Goal: Transaction & Acquisition: Purchase product/service

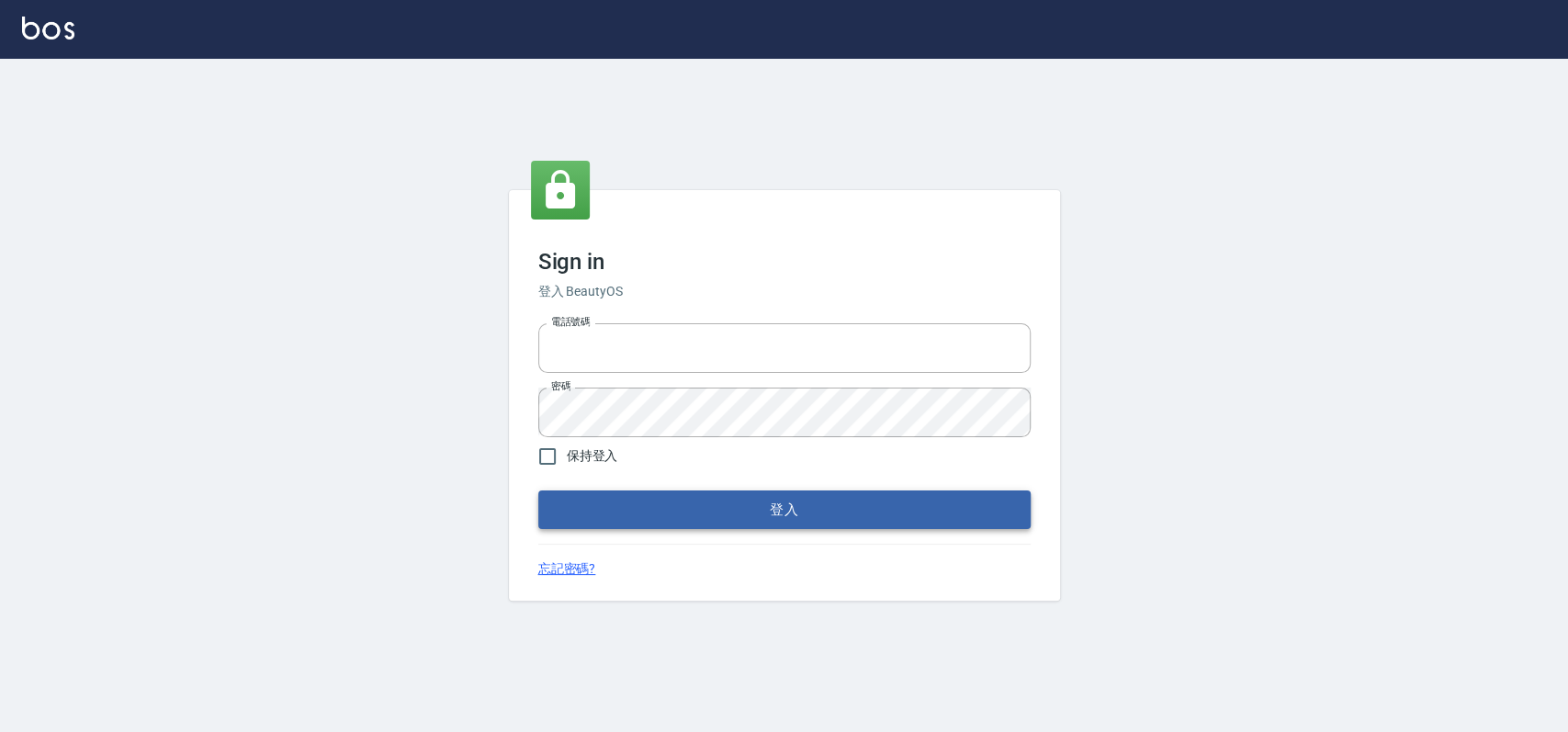
type input "033323173"
click at [871, 512] on button "登入" at bounding box center [784, 509] width 493 height 38
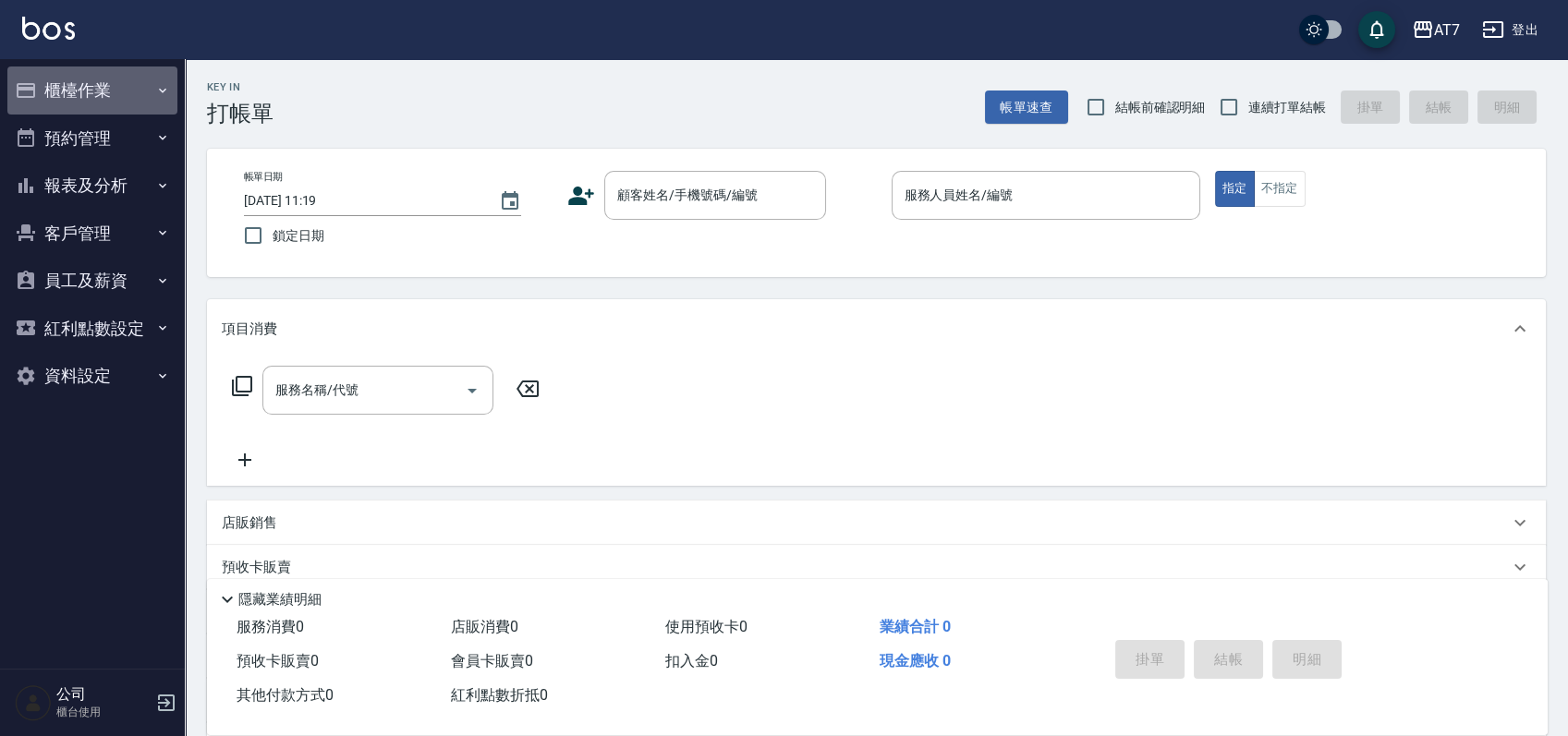
click at [74, 92] on button "櫃檯作業" at bounding box center [91, 90] width 169 height 48
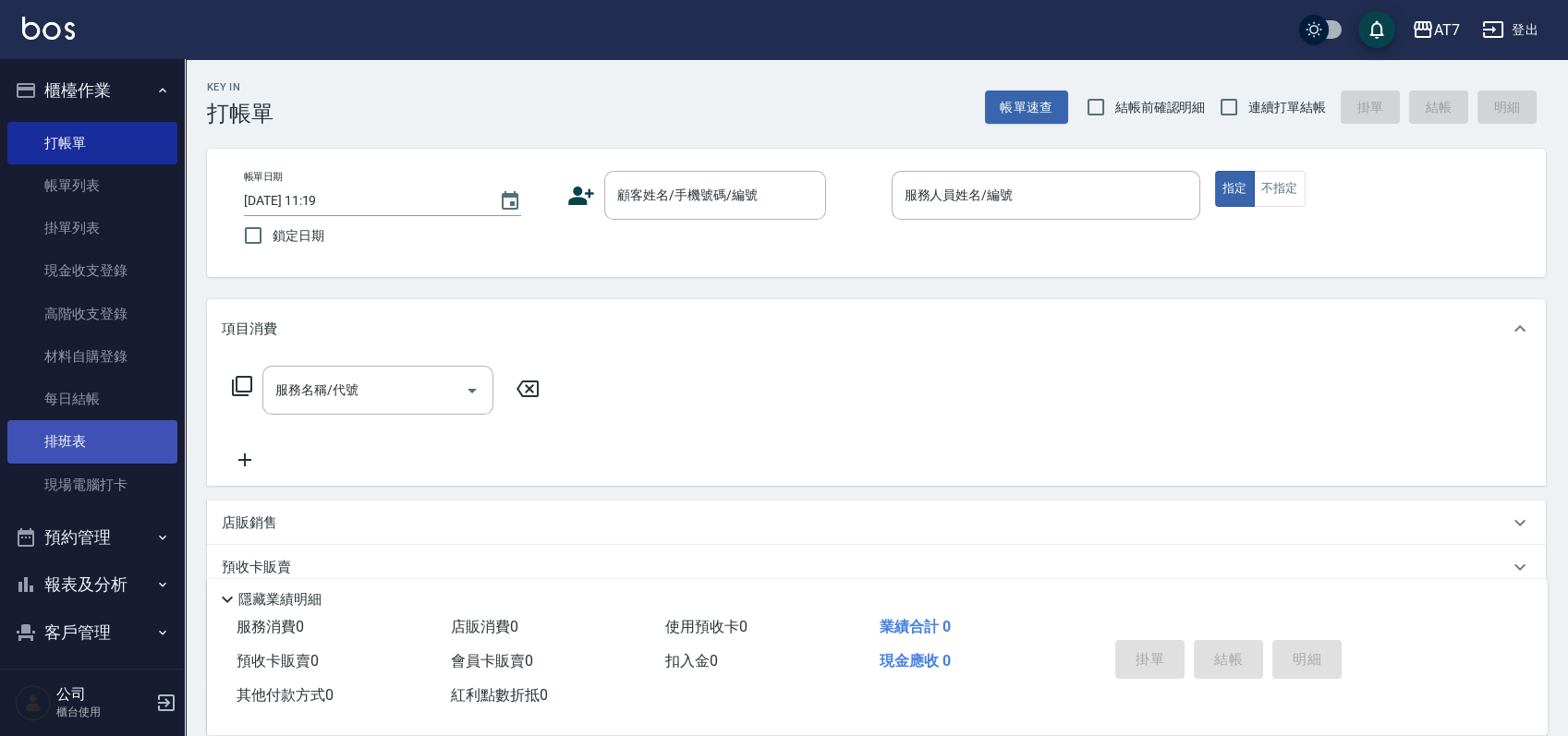
click at [100, 449] on link "排班表" at bounding box center [91, 441] width 169 height 43
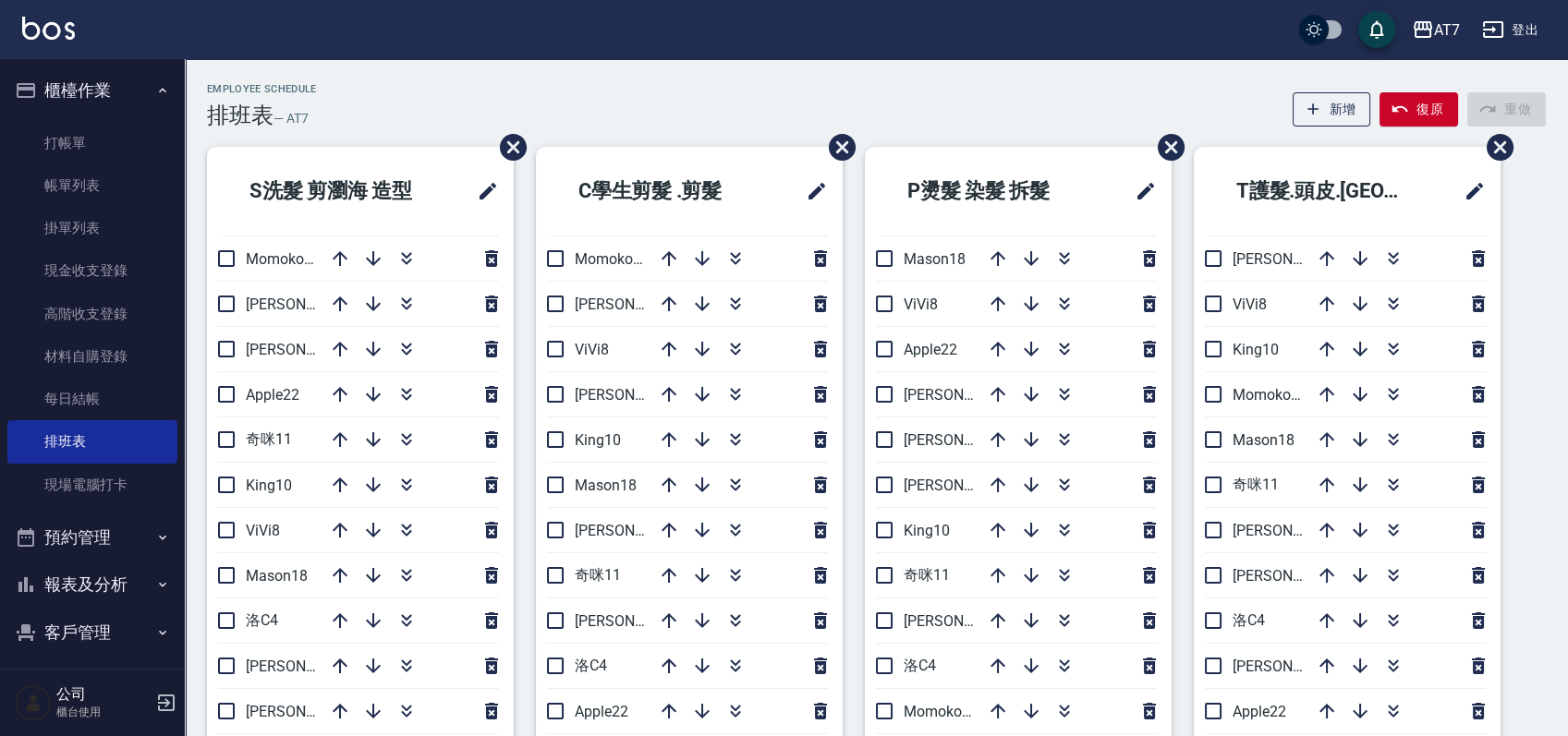
click at [1060, 109] on div "Employee Schedule 排班表 — AT7 新增 復原 重做" at bounding box center [876, 106] width 1338 height 46
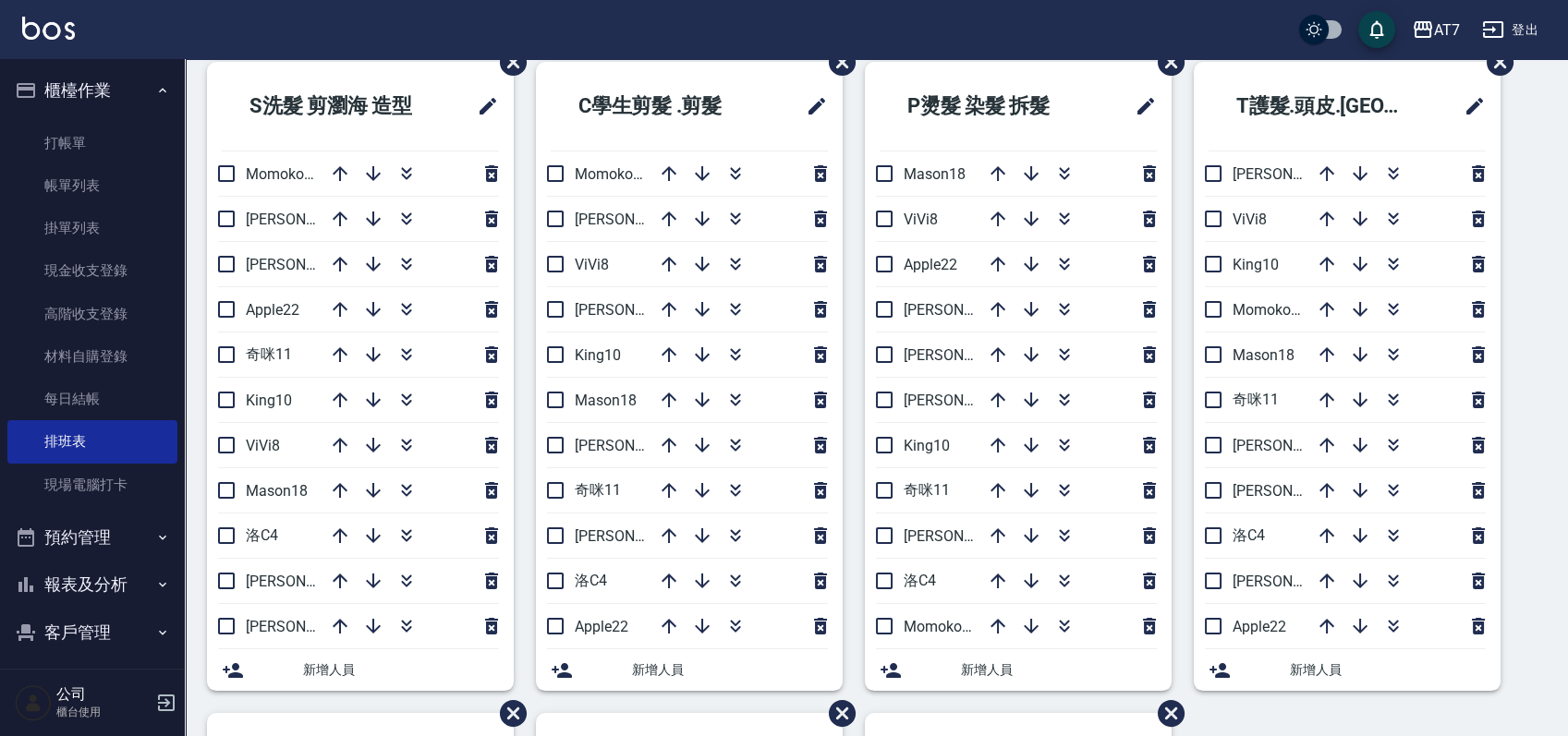
scroll to position [123, 0]
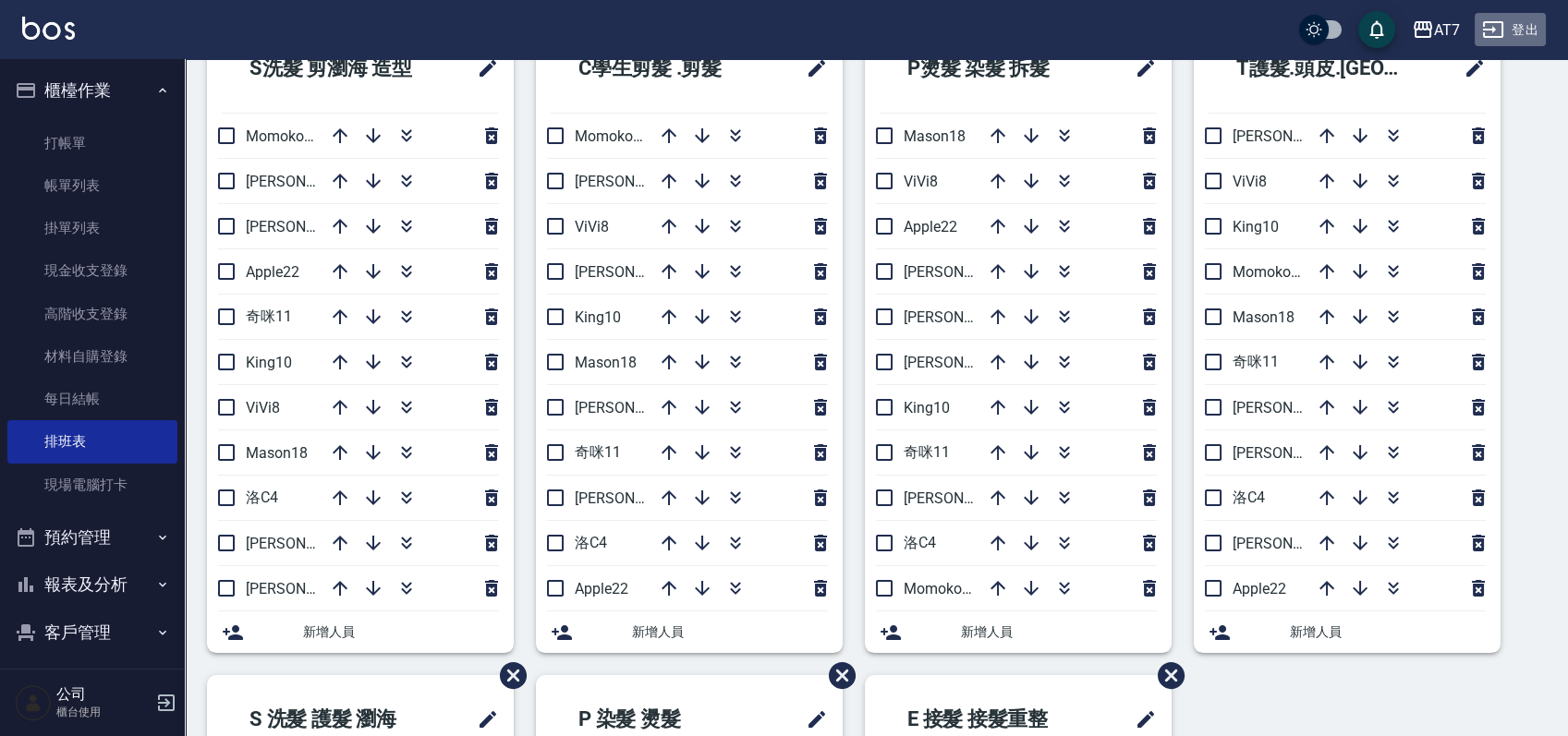
click at [1501, 34] on icon "button" at bounding box center [1493, 30] width 22 height 22
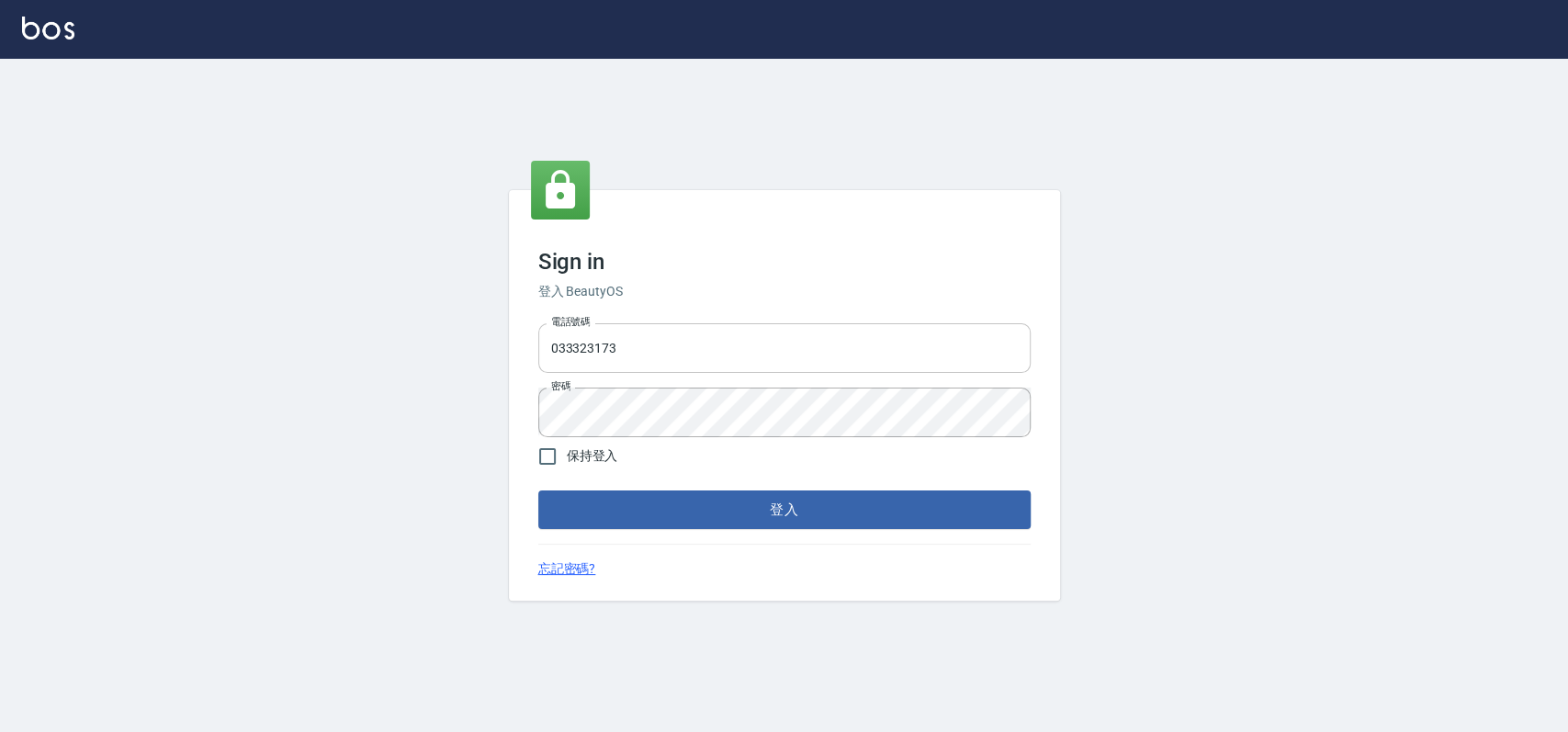
drag, startPoint x: 0, startPoint y: 0, endPoint x: 764, endPoint y: 338, distance: 835.4
click at [764, 338] on input "033323173" at bounding box center [784, 348] width 493 height 49
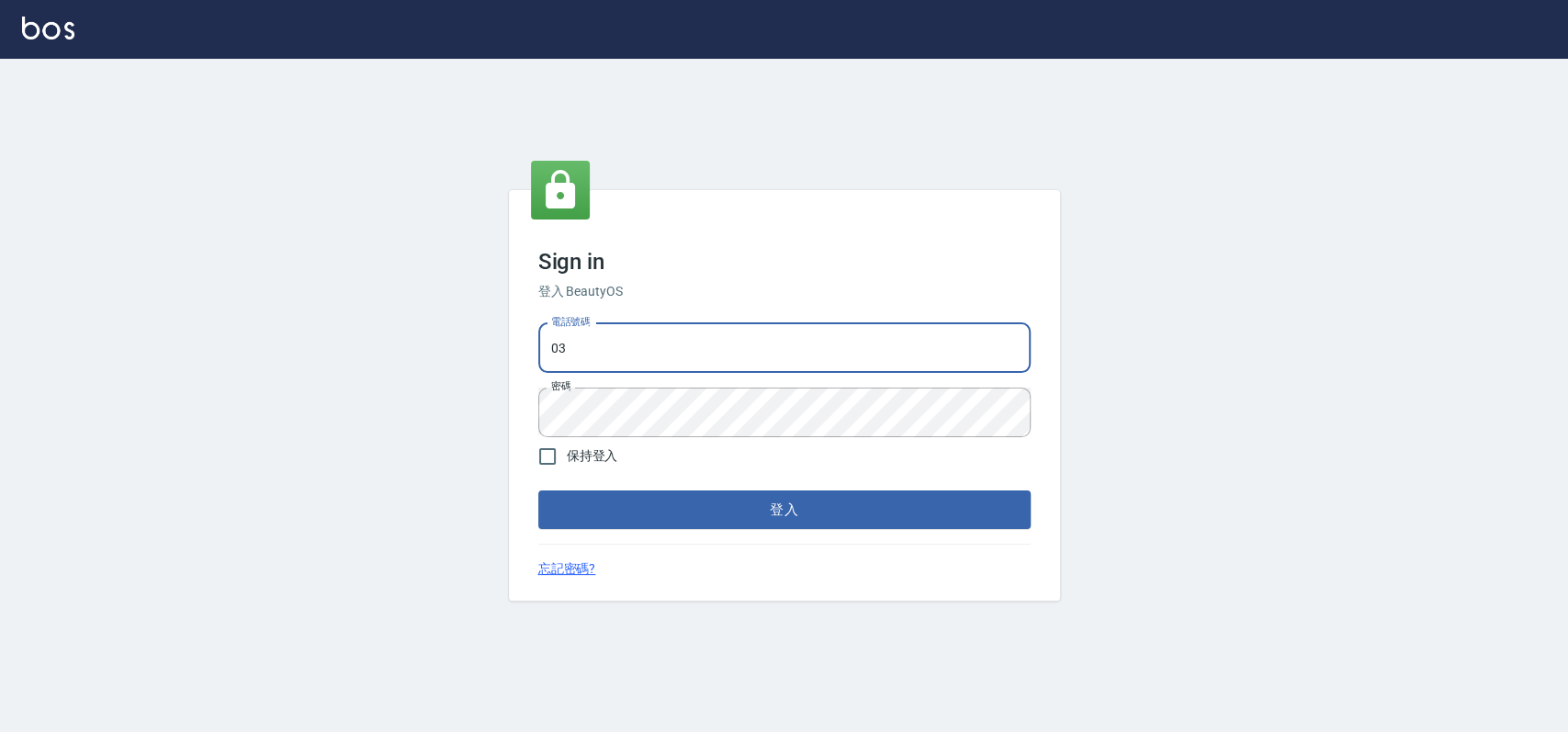
type input "0"
click at [682, 338] on input "電話號碼" at bounding box center [784, 348] width 493 height 49
type input "0913439693"
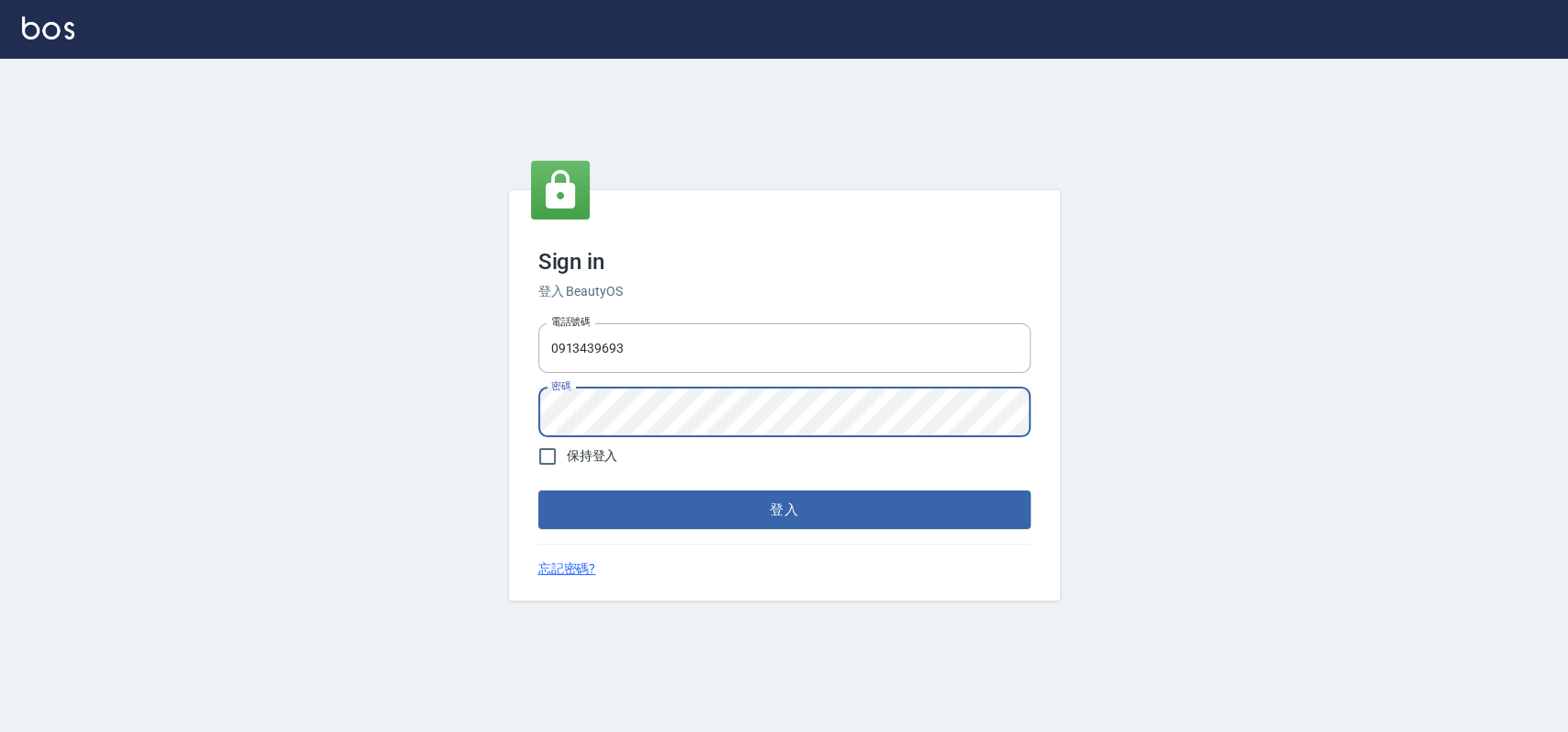
click at [538, 491] on button "登入" at bounding box center [784, 509] width 493 height 38
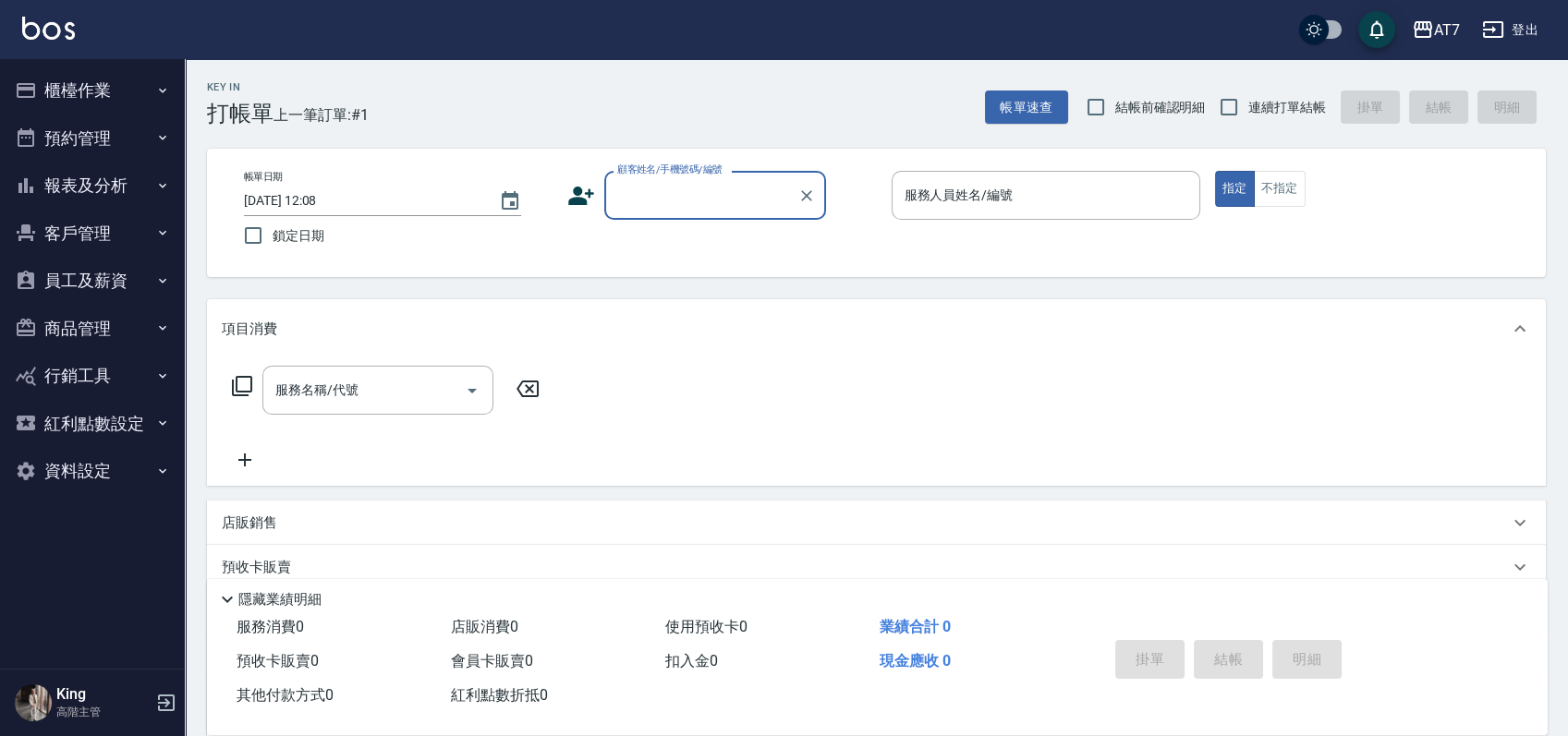
click at [111, 280] on button "員工及薪資" at bounding box center [91, 280] width 169 height 48
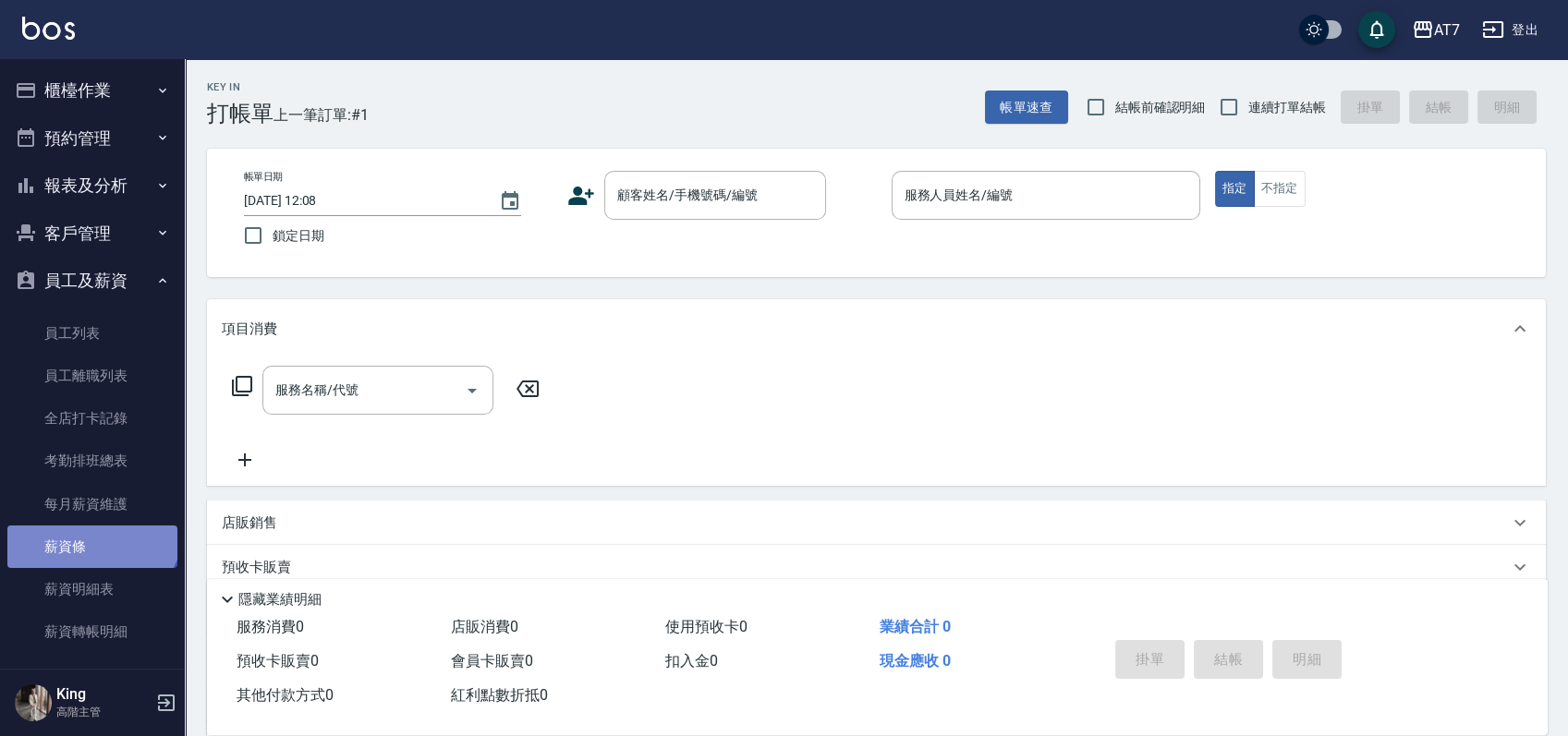
click at [89, 525] on link "薪資條" at bounding box center [91, 546] width 169 height 43
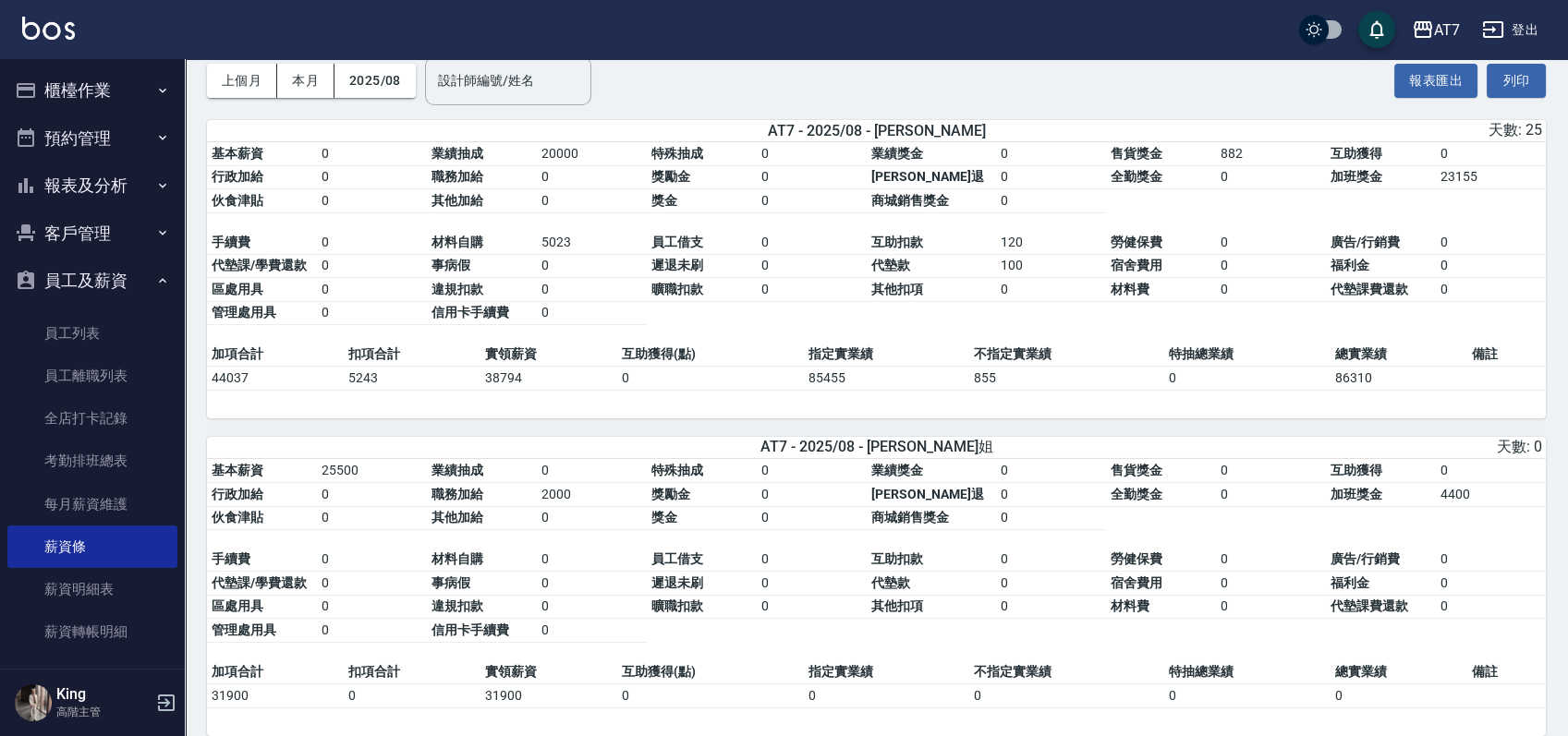
scroll to position [19, 0]
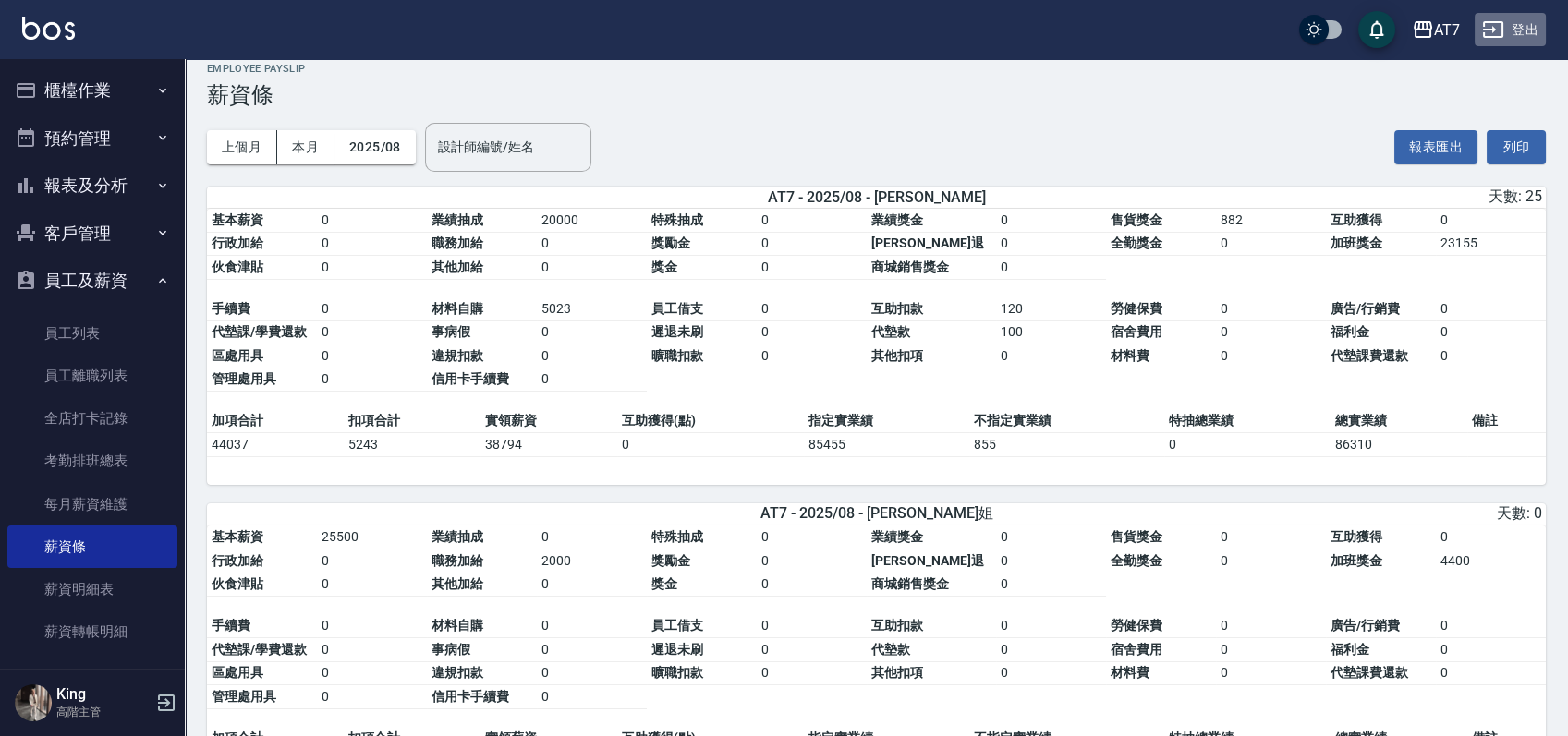
click at [1503, 42] on button "登出" at bounding box center [1510, 30] width 71 height 34
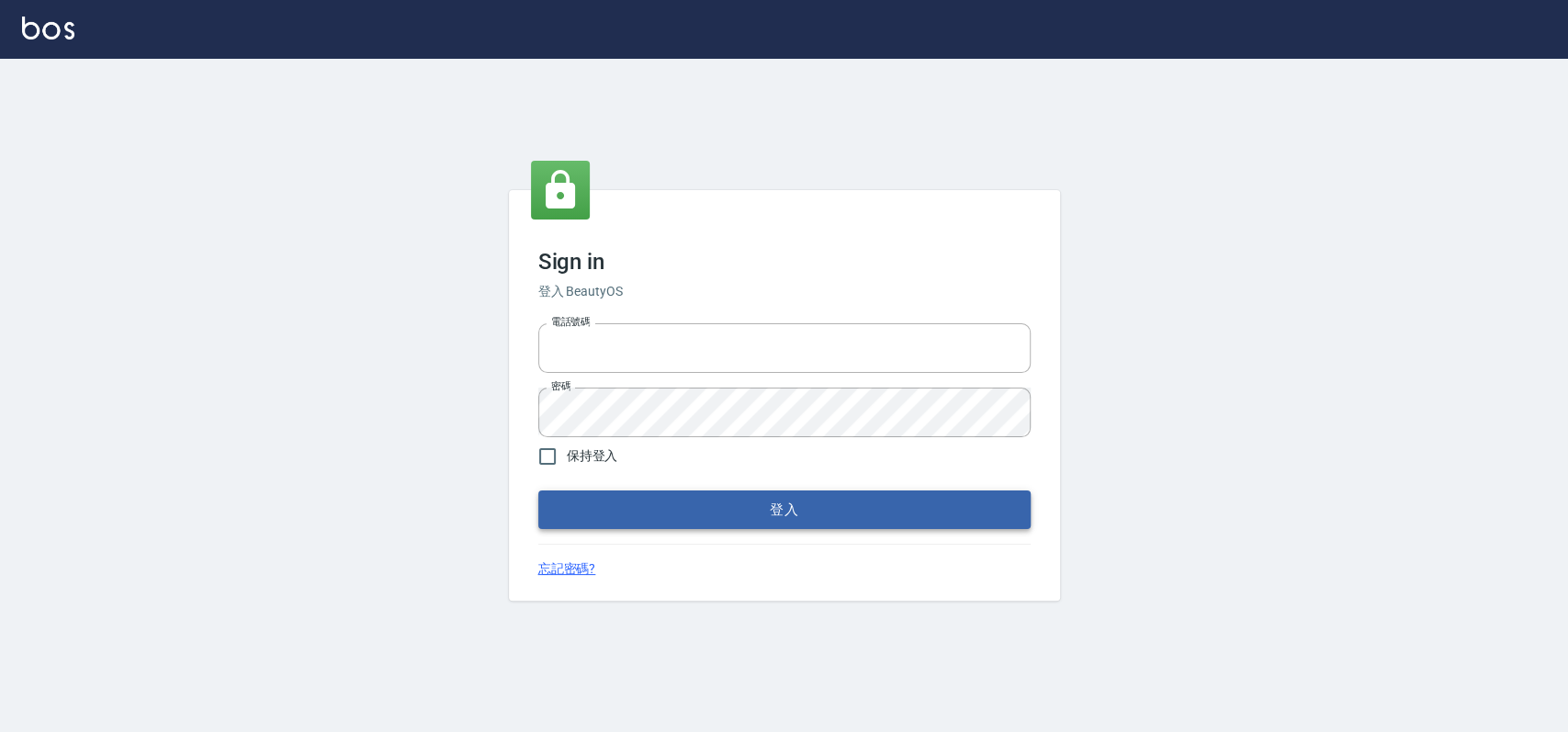
type input "033323173"
click at [641, 519] on button "登入" at bounding box center [784, 509] width 493 height 38
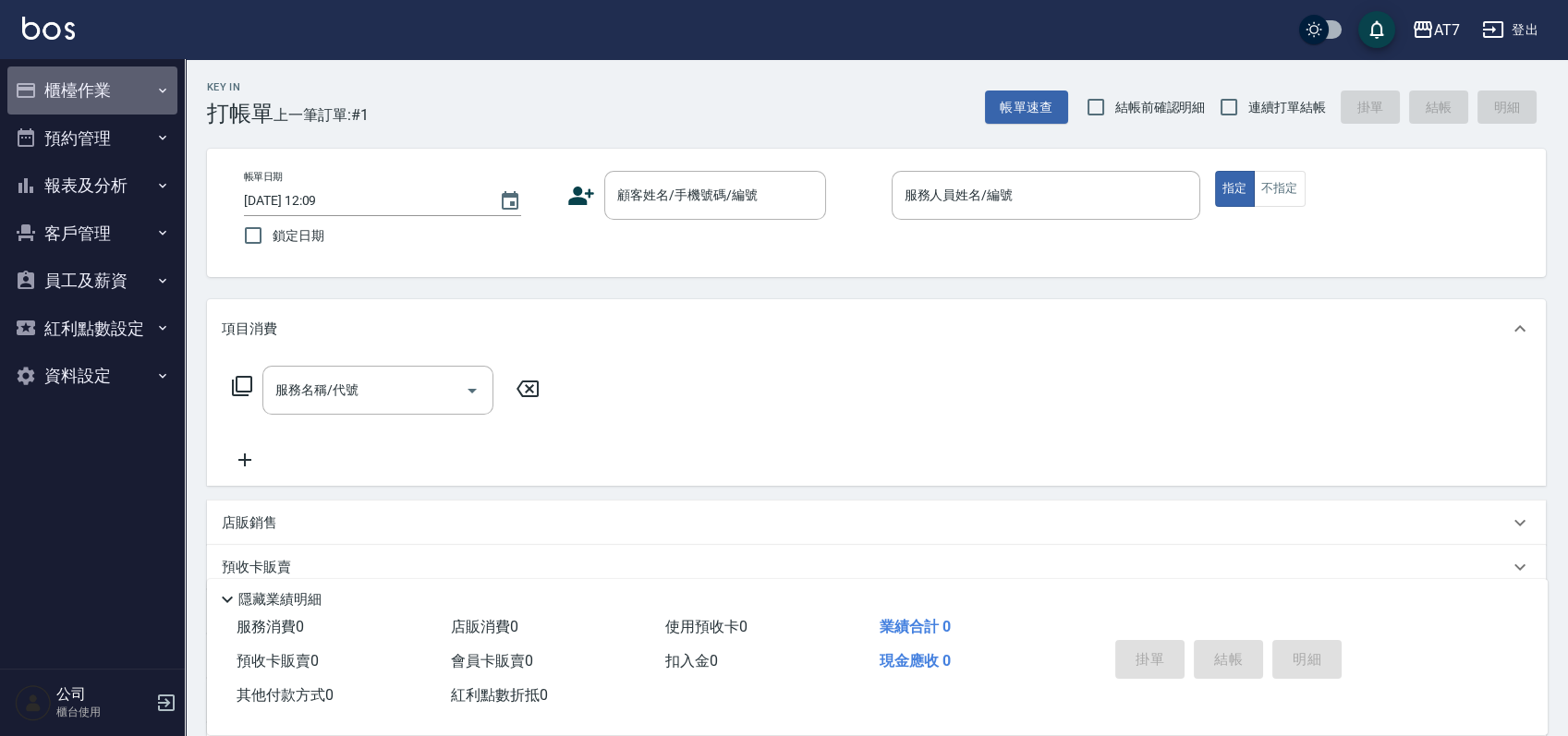
click at [99, 90] on button "櫃檯作業" at bounding box center [91, 90] width 169 height 48
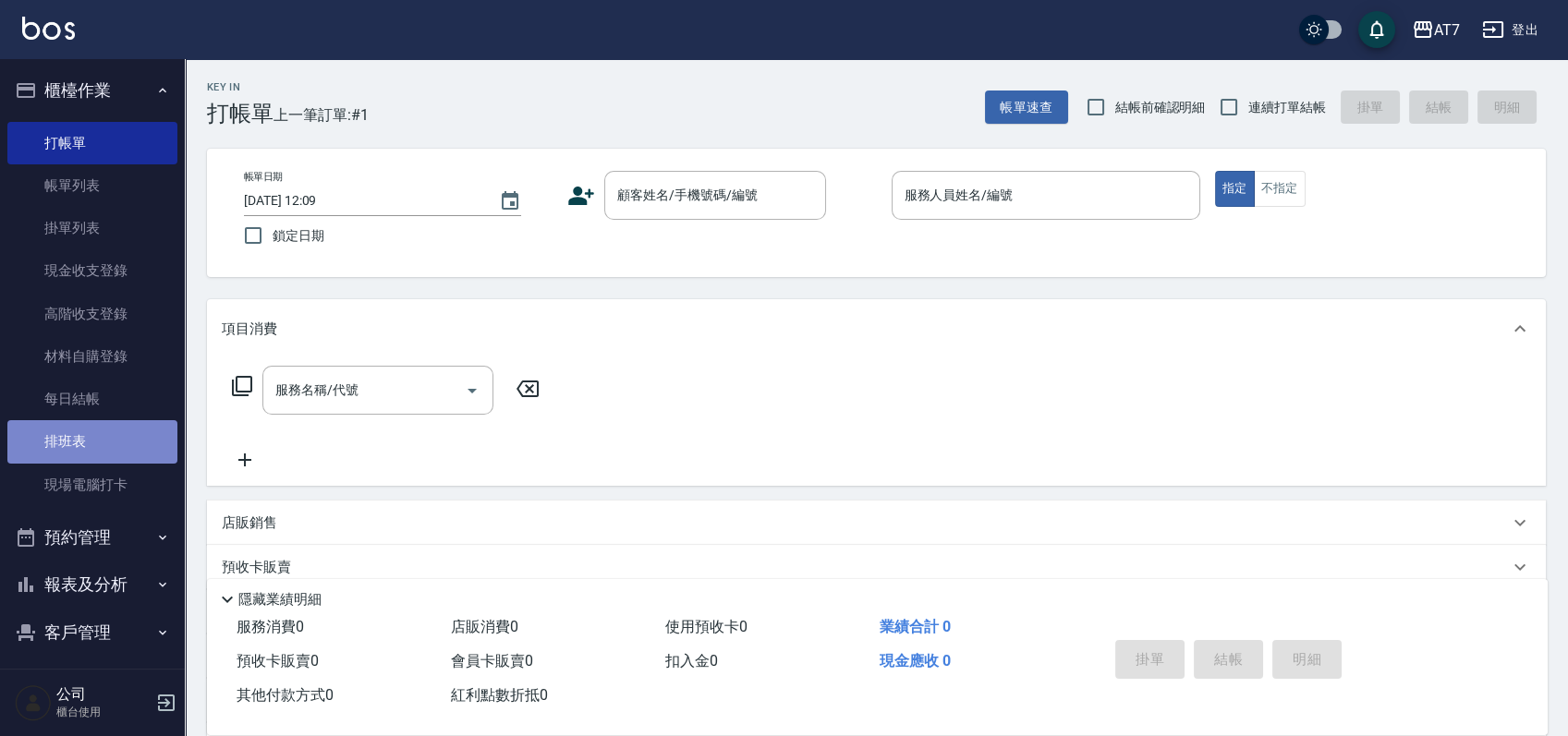
click at [102, 438] on link "排班表" at bounding box center [91, 441] width 169 height 43
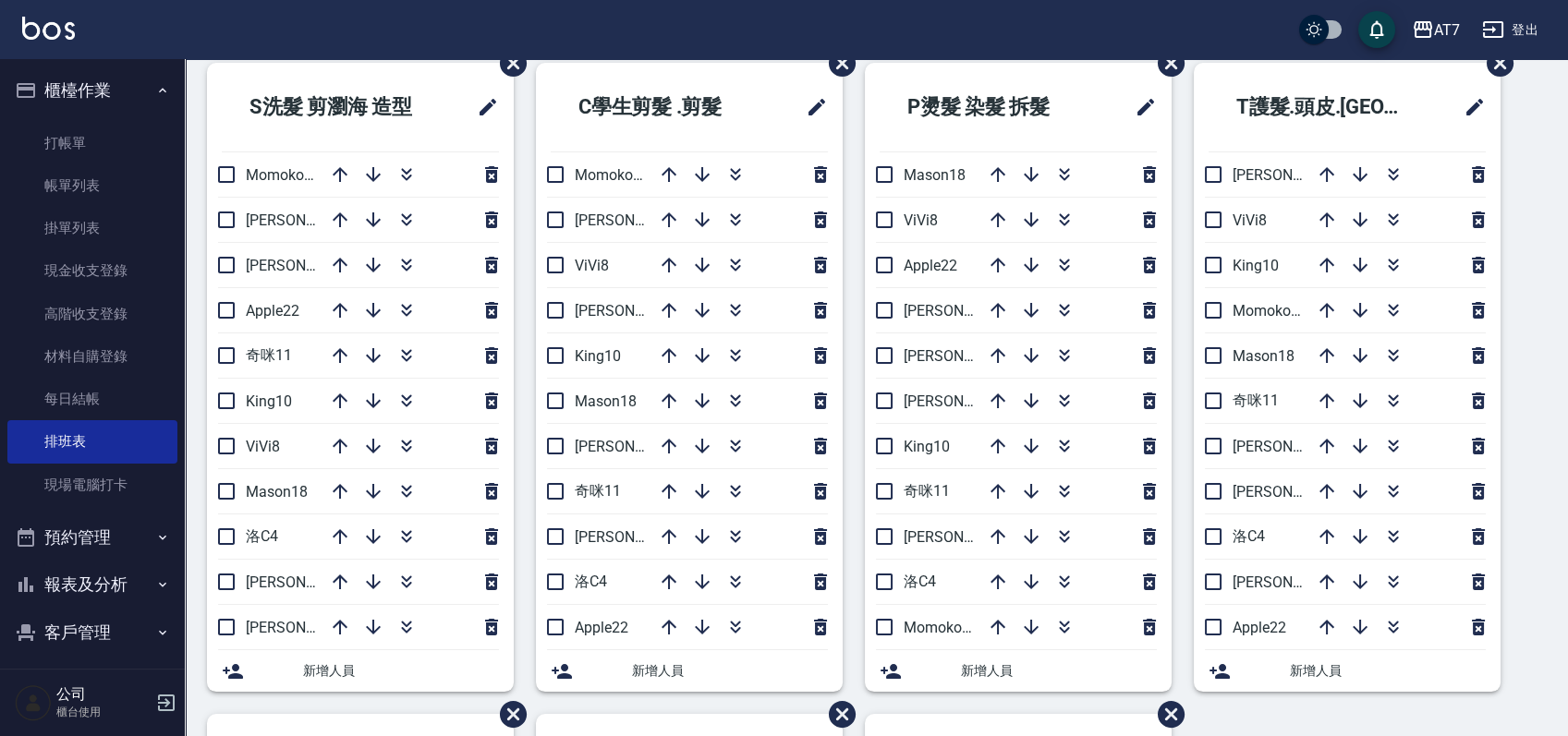
scroll to position [123, 0]
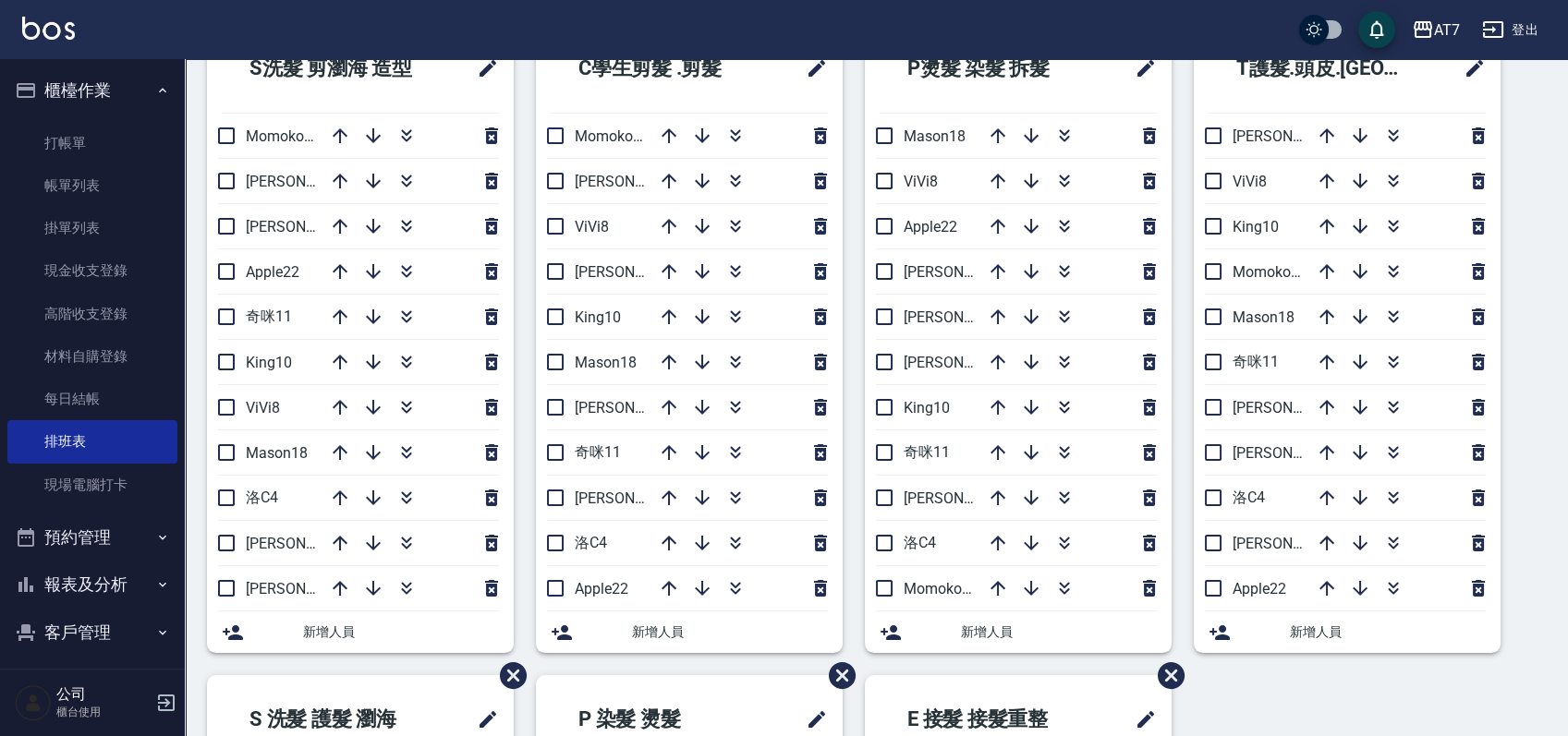
click at [1520, 455] on div "S洗髮 剪瀏海 造型 Momoko12 杜莎莎6 伊蕾2 Apple22 奇咪11 King10 ViVi8 Mason18 洛C4 泰拉7 郭郭9 新增人員…" at bounding box center [864, 675] width 1361 height 1302
click at [1520, 533] on div "S洗髮 剪瀏海 造型 Momoko12 杜莎莎6 伊蕾2 Apple22 奇咪11 King10 ViVi8 Mason18 洛C4 泰拉7 郭郭9 新增人員…" at bounding box center [864, 675] width 1361 height 1302
click at [118, 179] on link "帳單列表" at bounding box center [91, 185] width 169 height 43
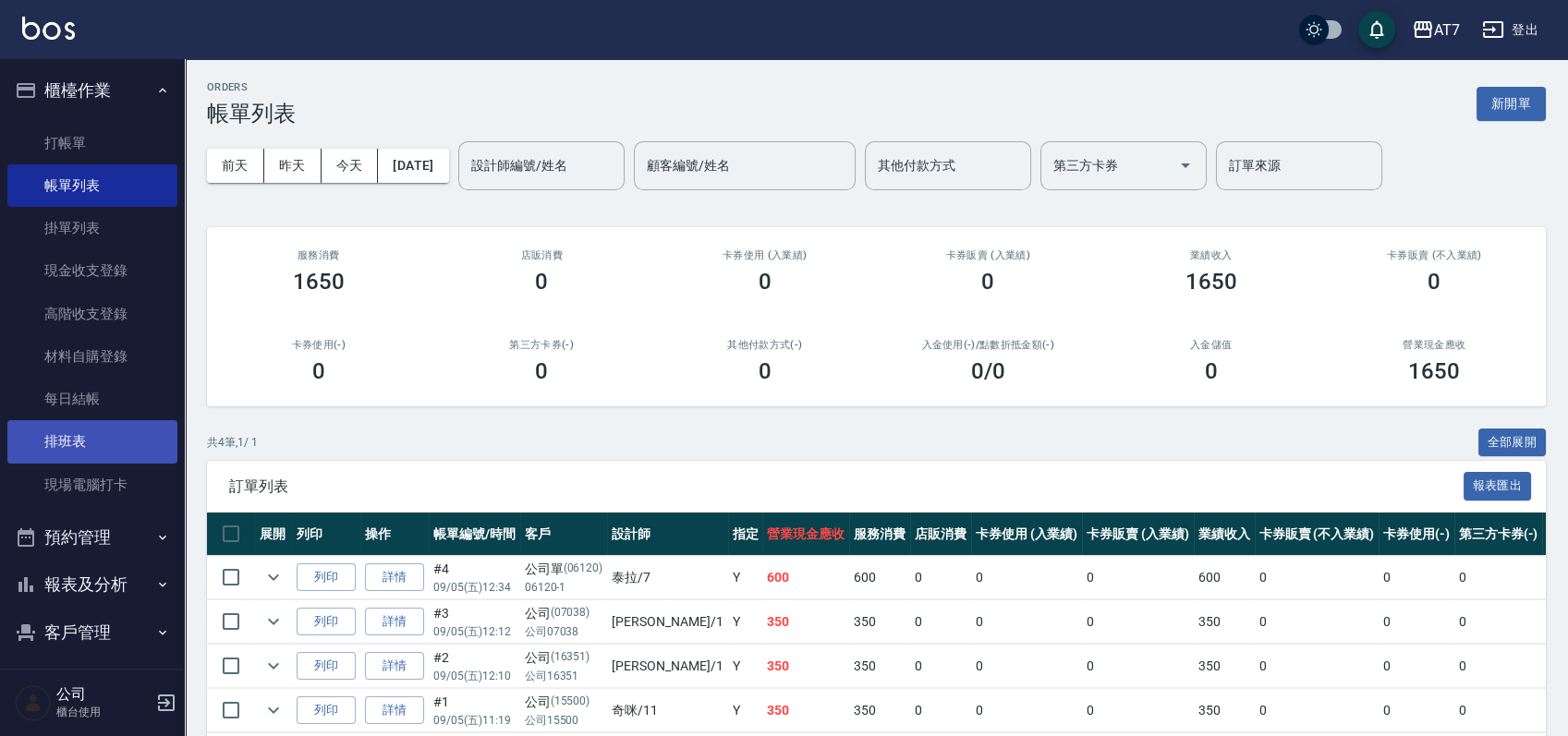
click at [111, 450] on link "排班表" at bounding box center [91, 441] width 169 height 43
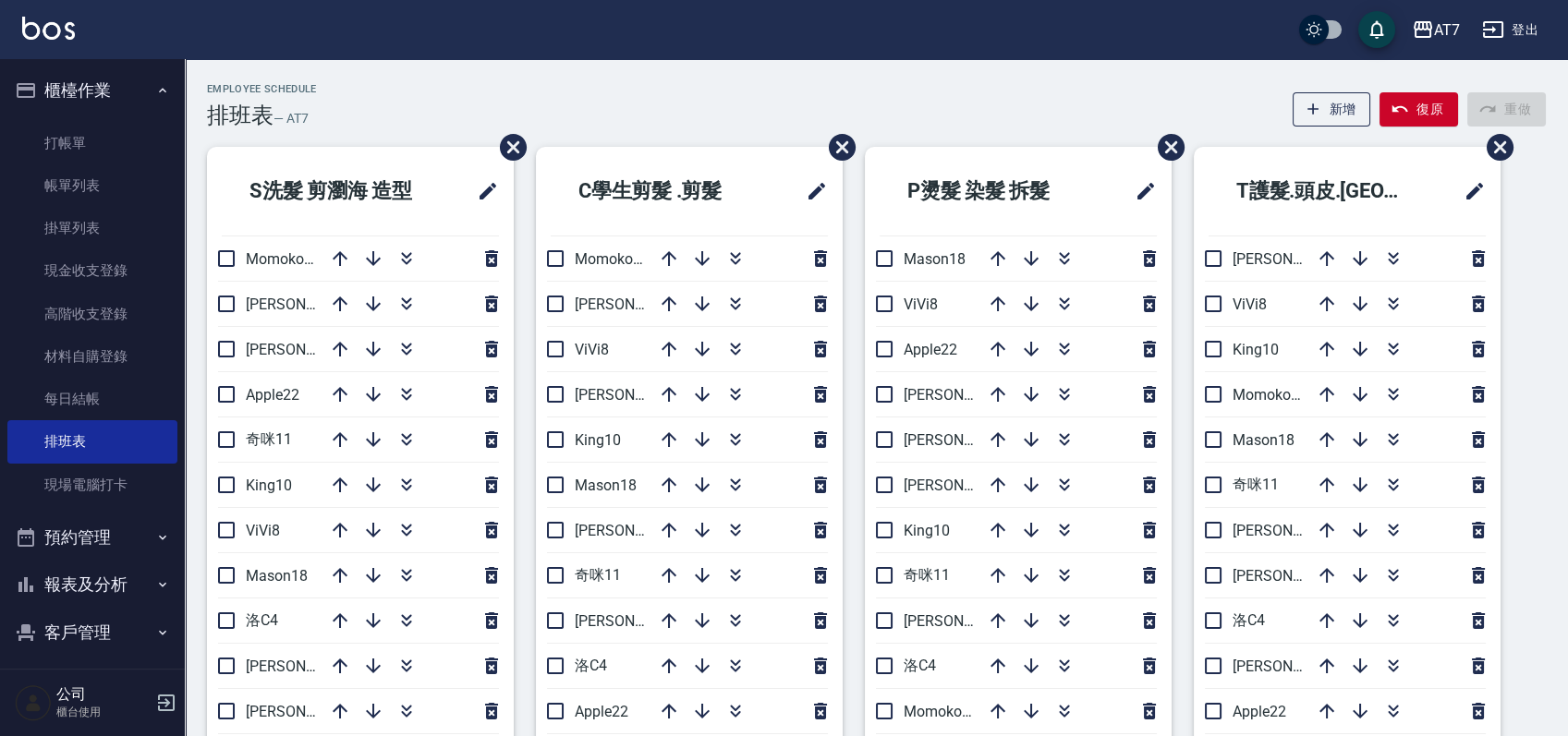
click at [911, 93] on div "Employee Schedule 排班表 — AT7 新增 復原 重做" at bounding box center [876, 106] width 1338 height 46
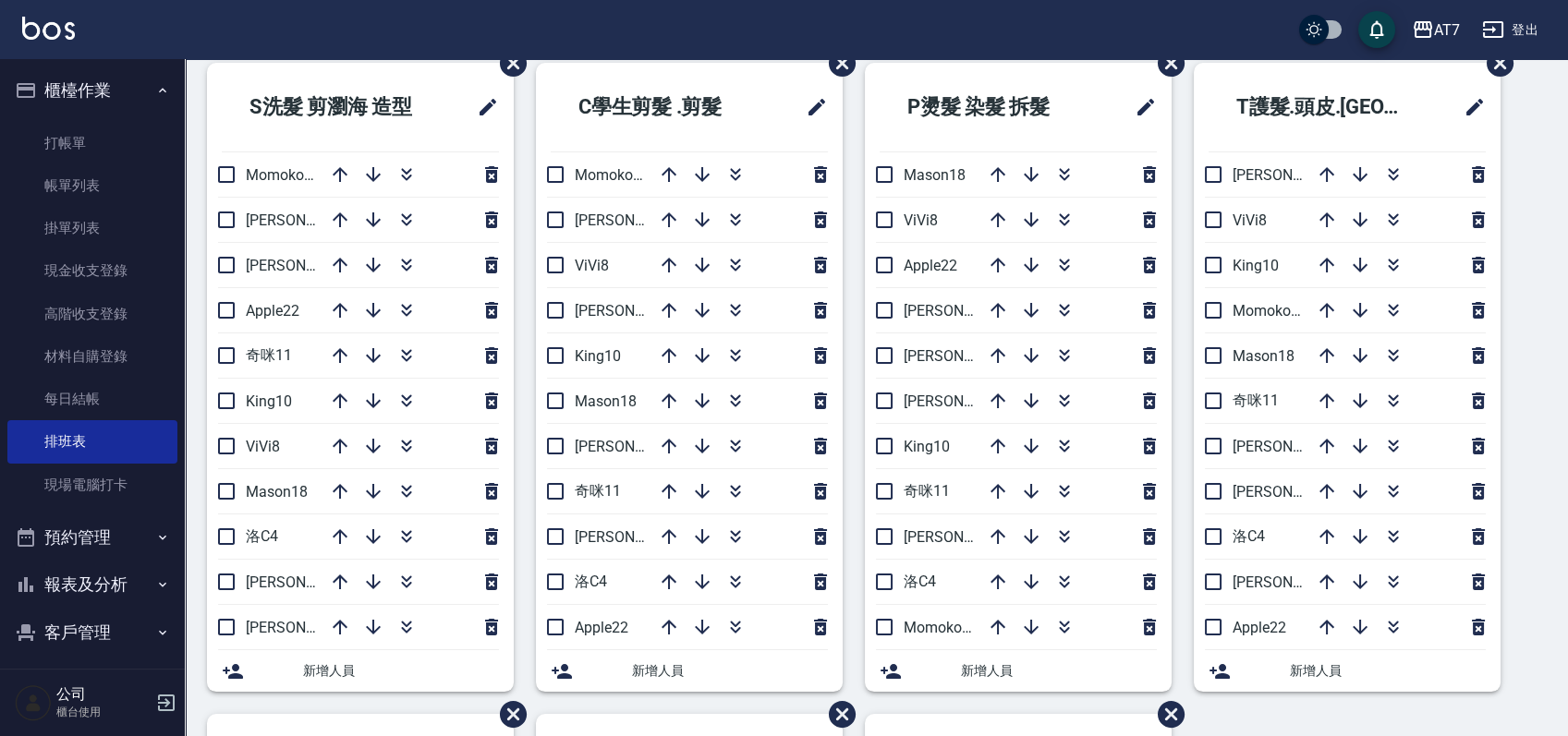
scroll to position [123, 0]
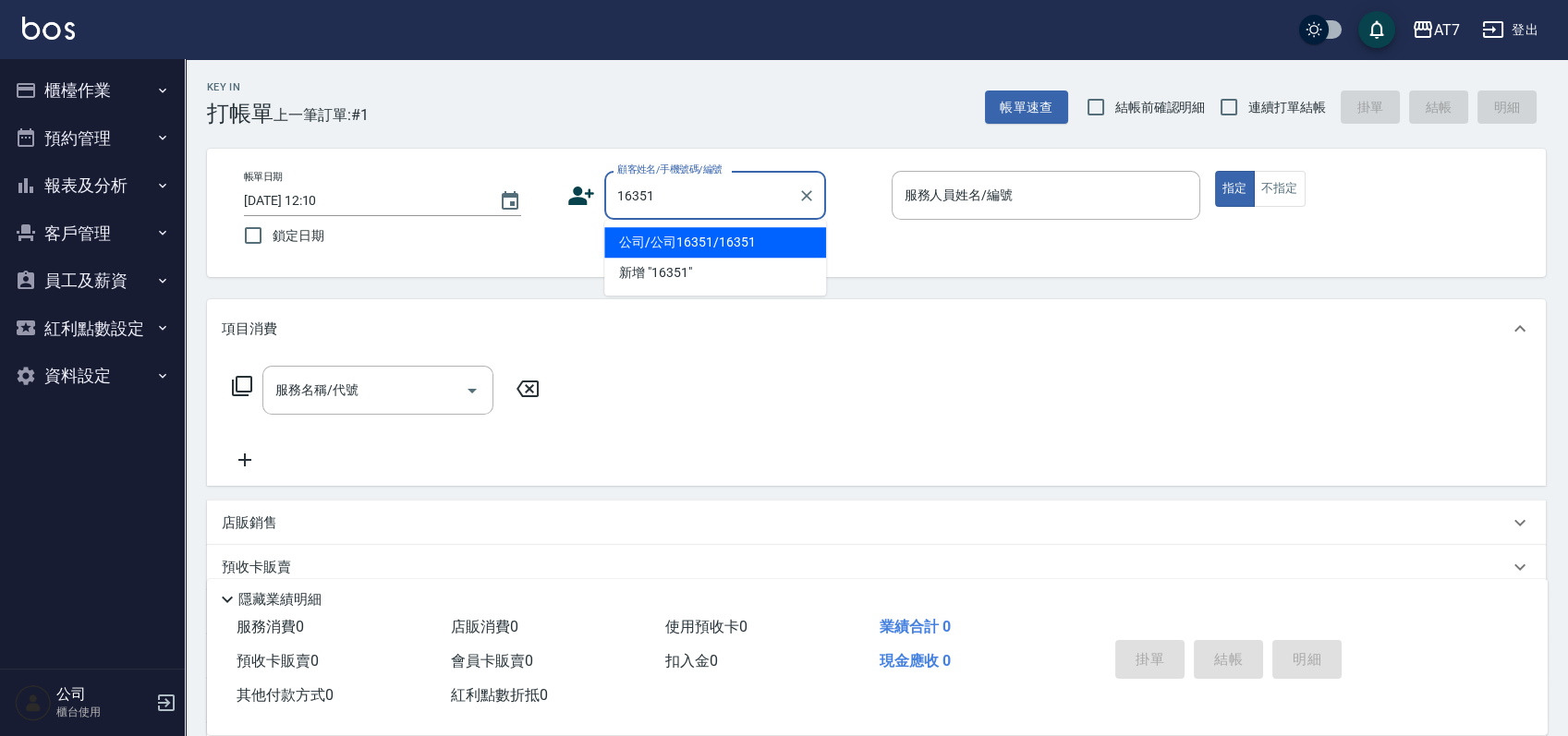
type input "公司/公司16351/16351"
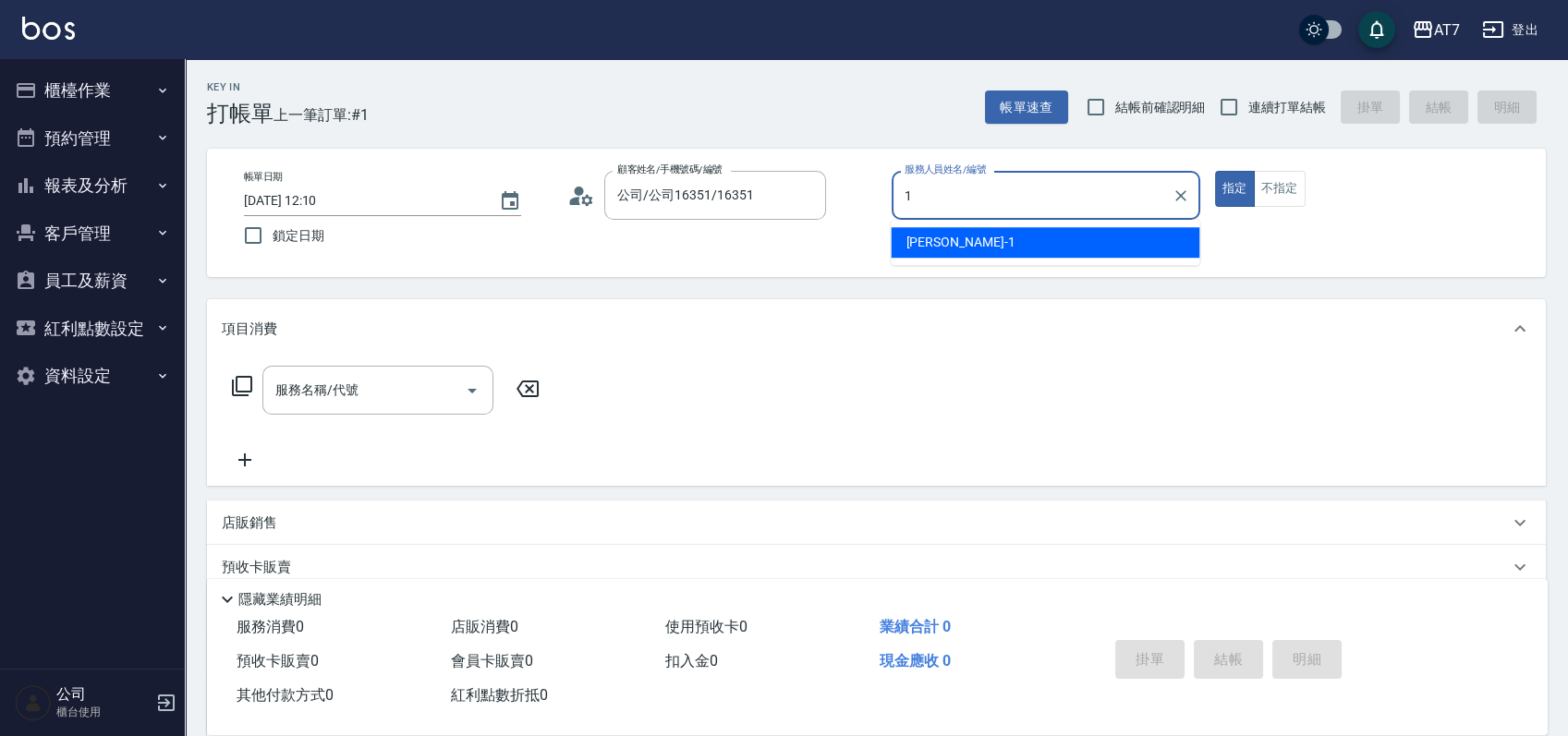
type input "[PERSON_NAME]-1"
type button "true"
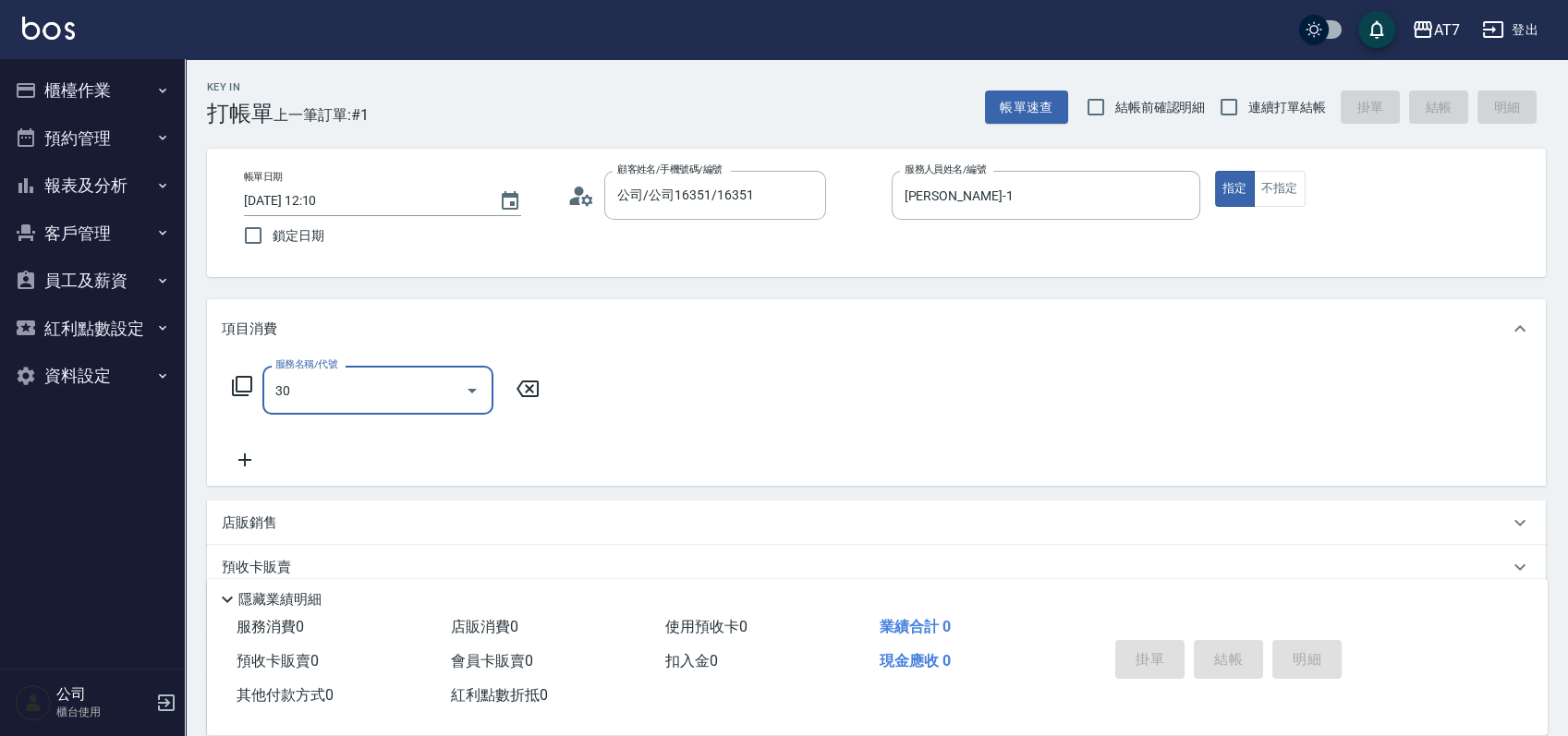
type input "302"
type input "30"
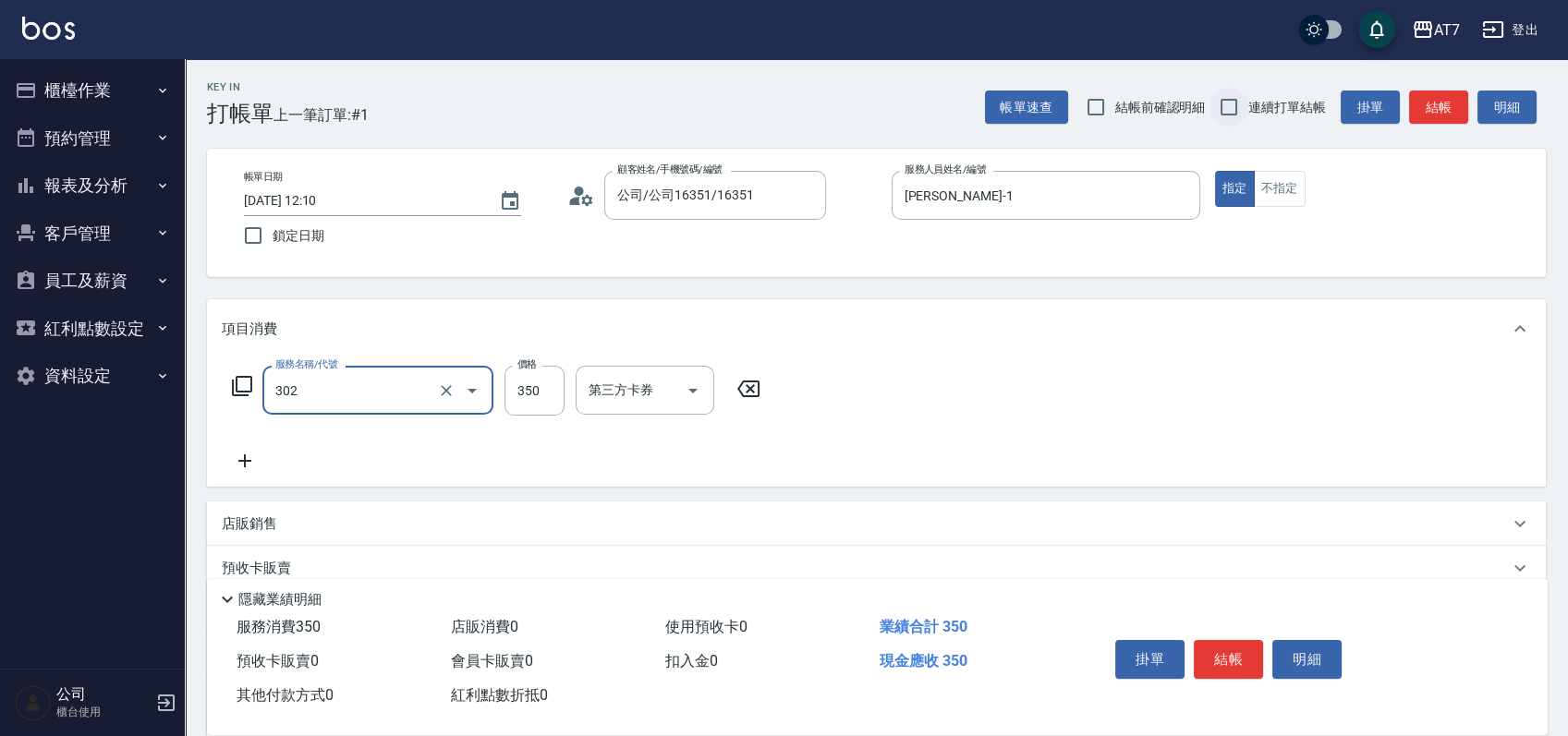
type input "剪髮(302)"
click at [1222, 92] on input "連續打單結帳" at bounding box center [1228, 107] width 39 height 39
checkbox input "true"
click at [1215, 654] on button "結帳" at bounding box center [1228, 659] width 69 height 39
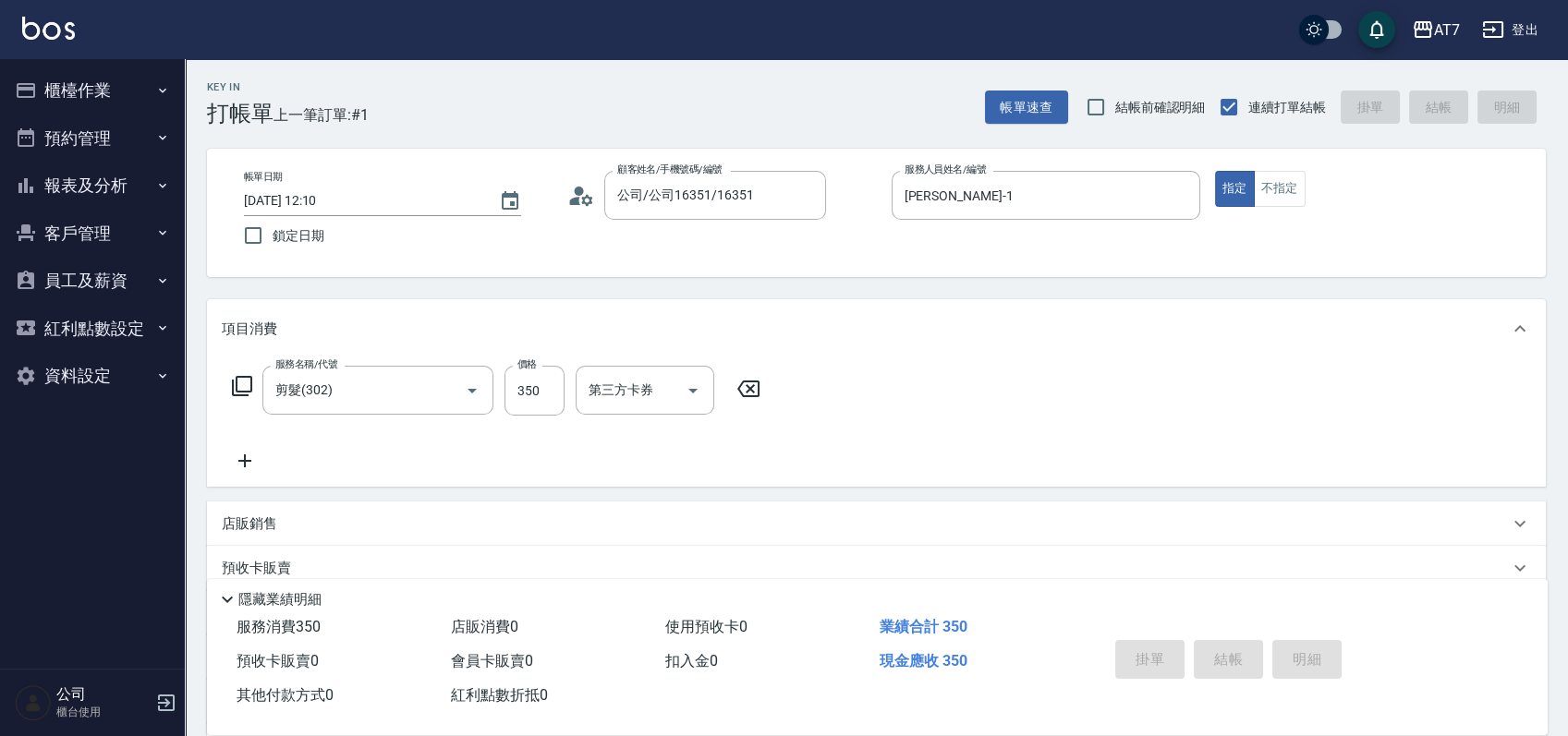
type input "0"
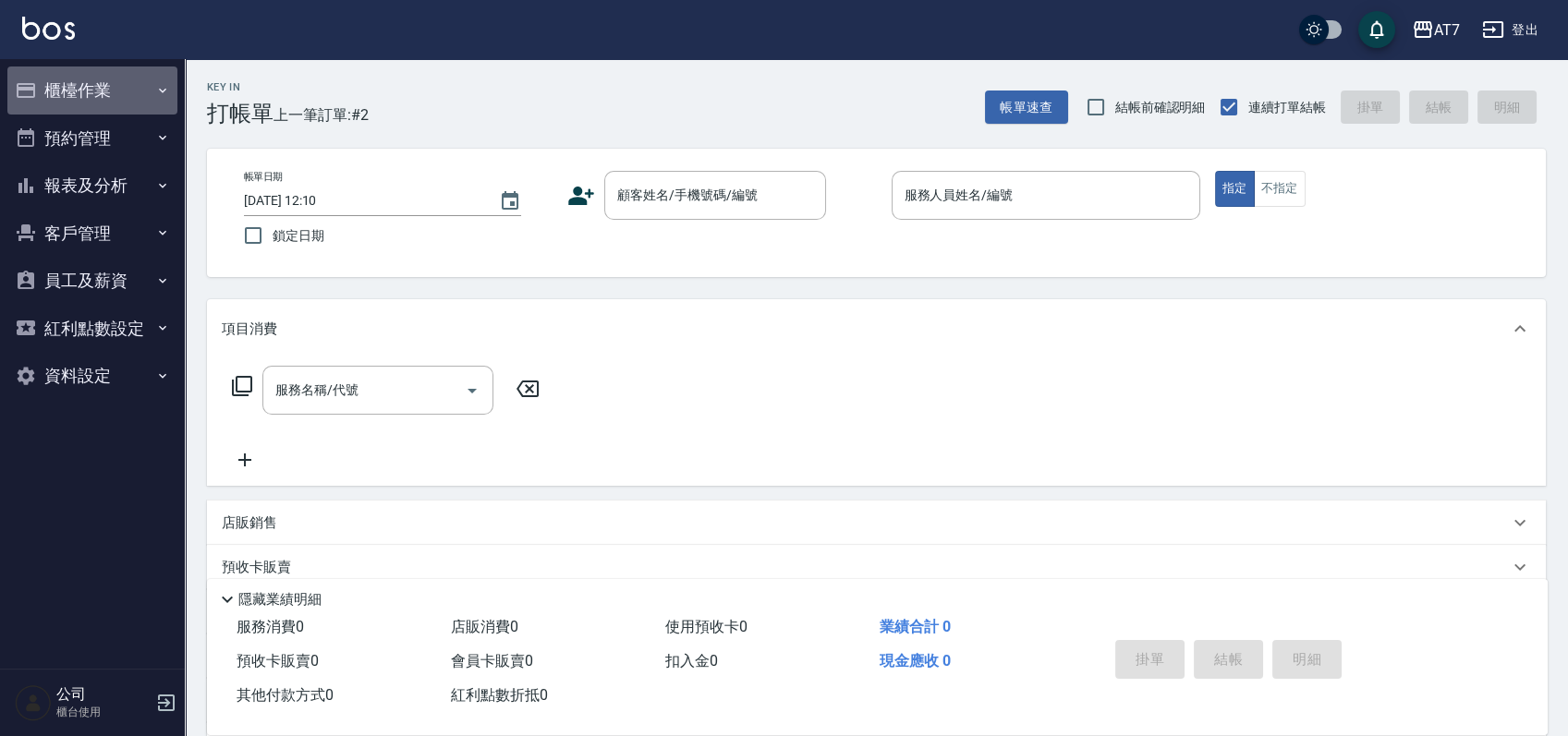
click at [59, 90] on button "櫃檯作業" at bounding box center [91, 90] width 169 height 48
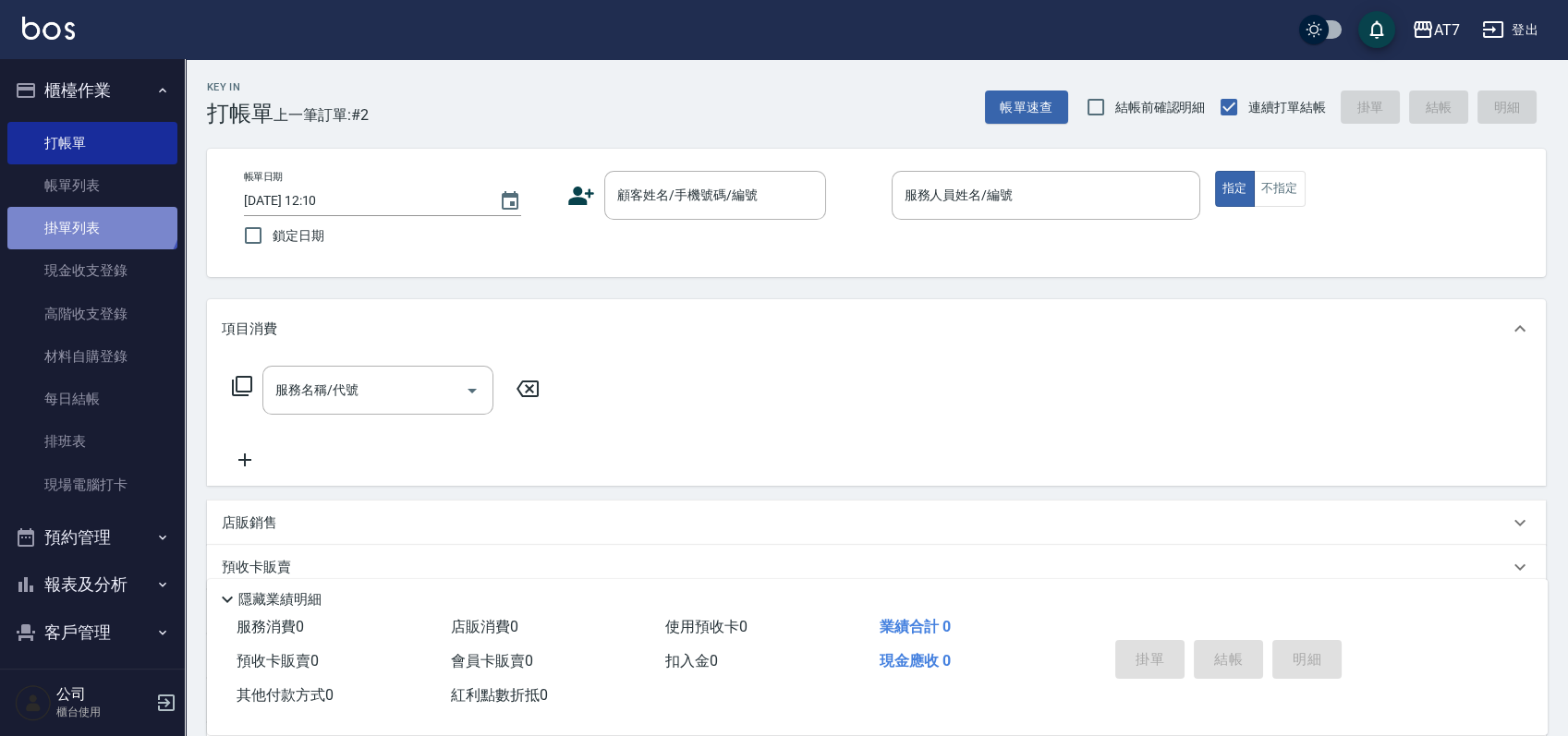
click at [89, 208] on link "掛單列表" at bounding box center [91, 228] width 169 height 43
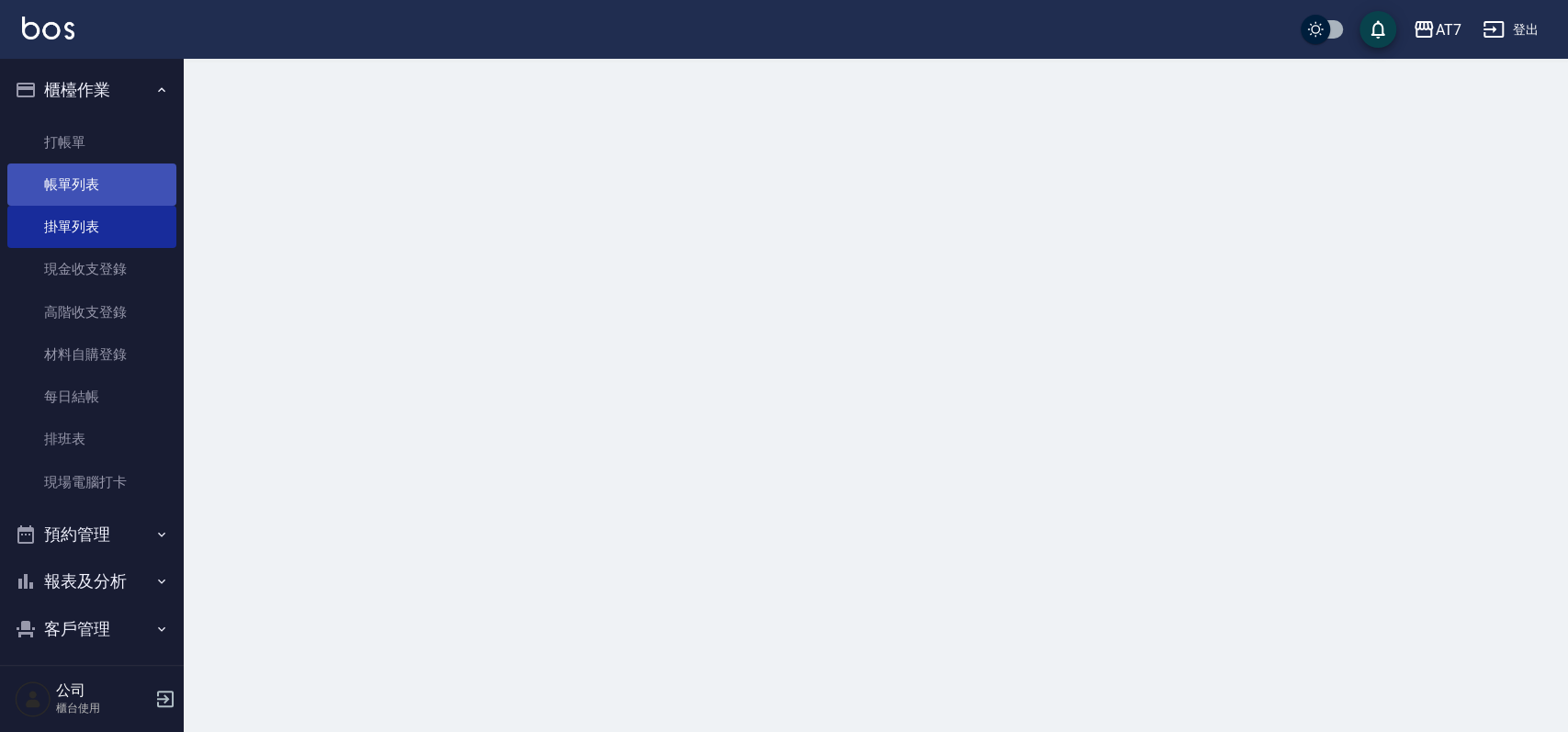
click at [96, 186] on link "帳單列表" at bounding box center [91, 184] width 169 height 42
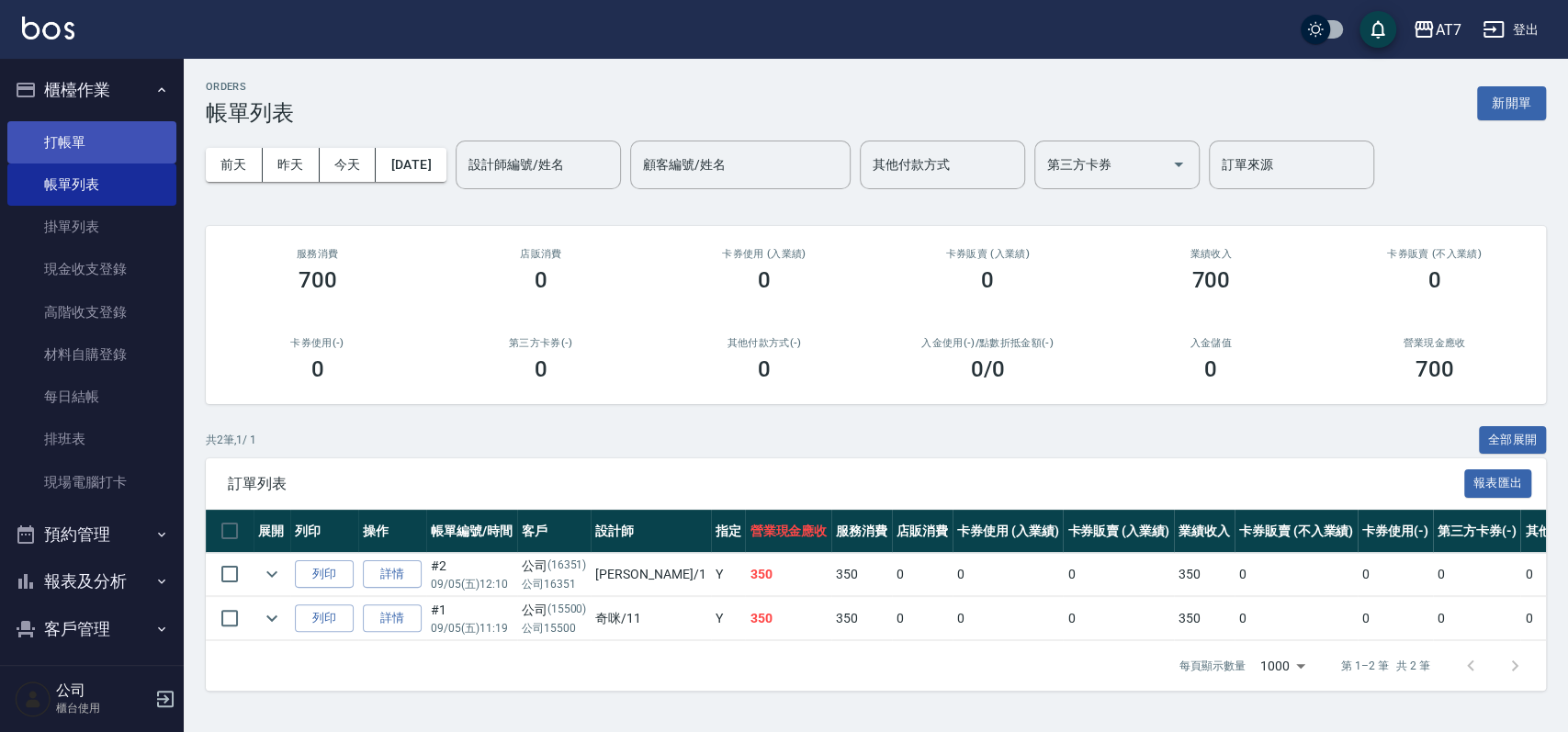
click at [135, 156] on link "打帳單" at bounding box center [91, 142] width 169 height 42
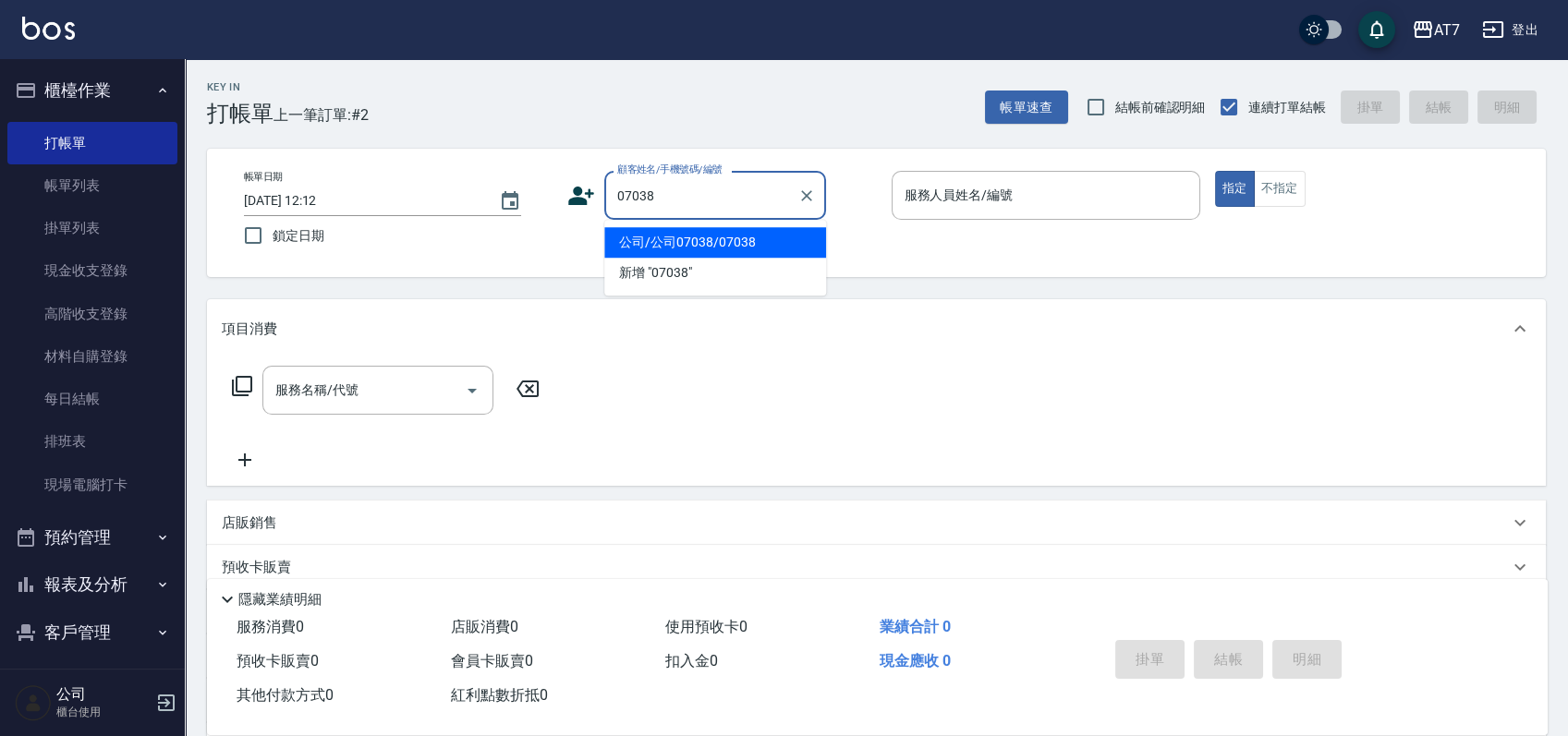
type input "公司/公司07038/07038"
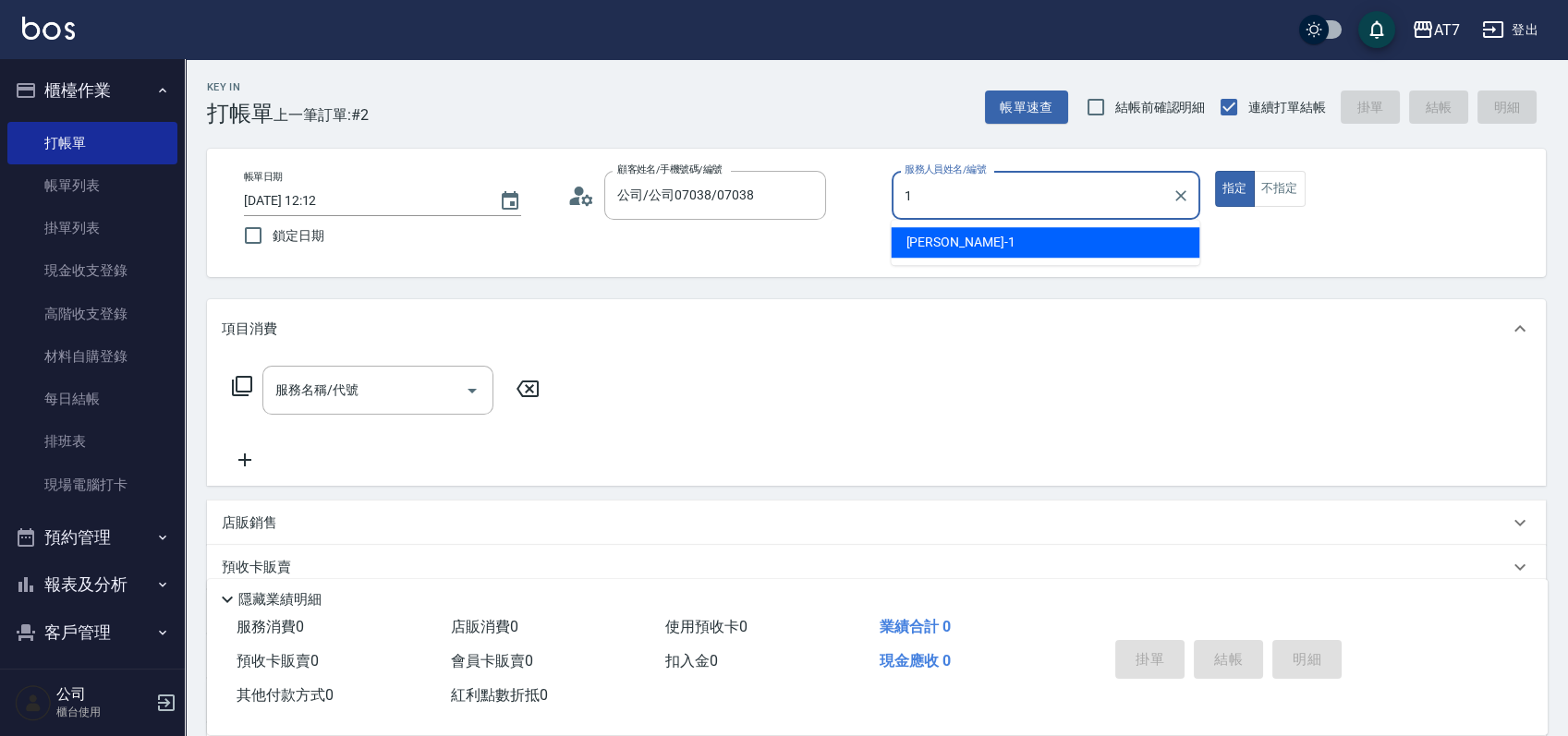
type input "1"
type button "true"
type input "[PERSON_NAME]-1"
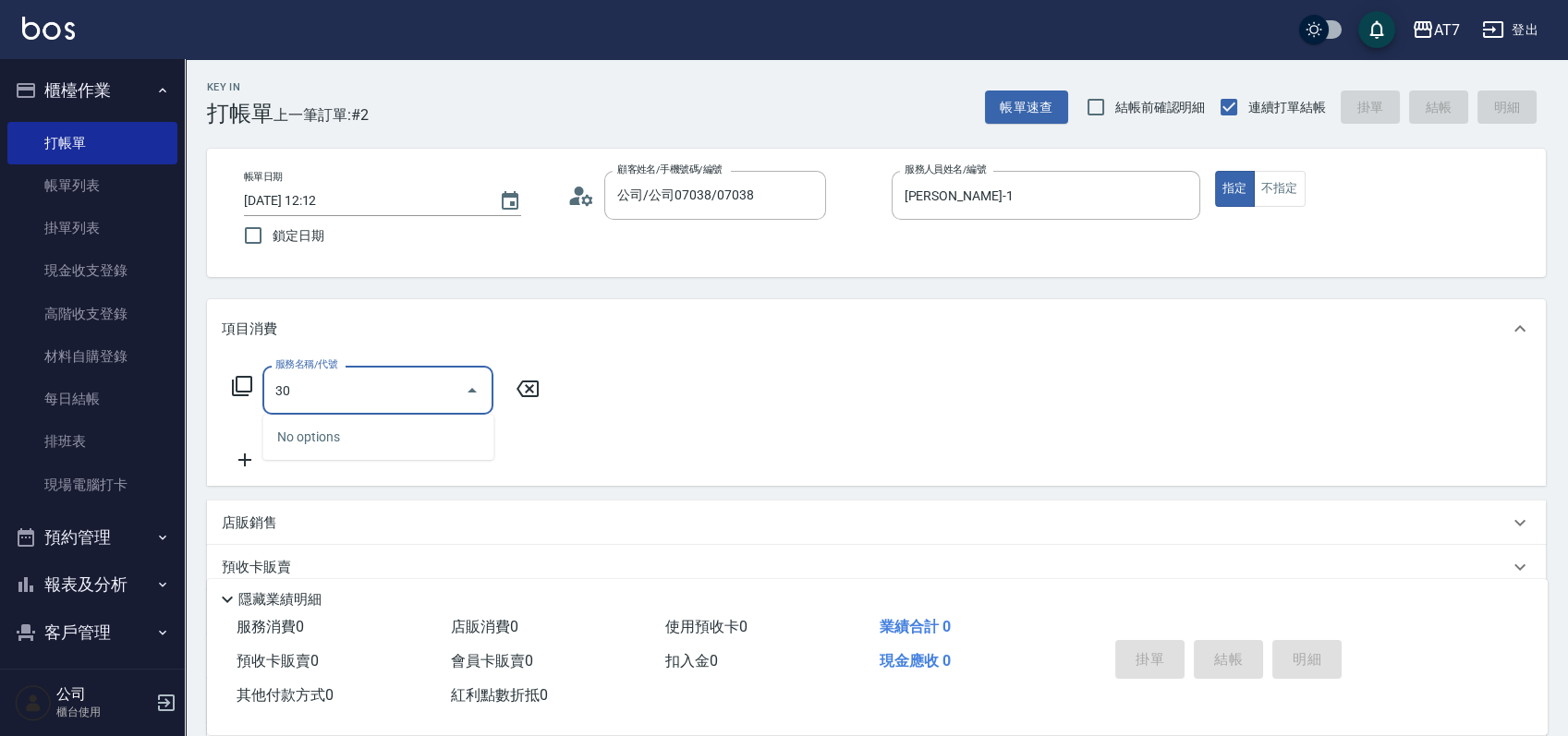
type input "302"
type input "30"
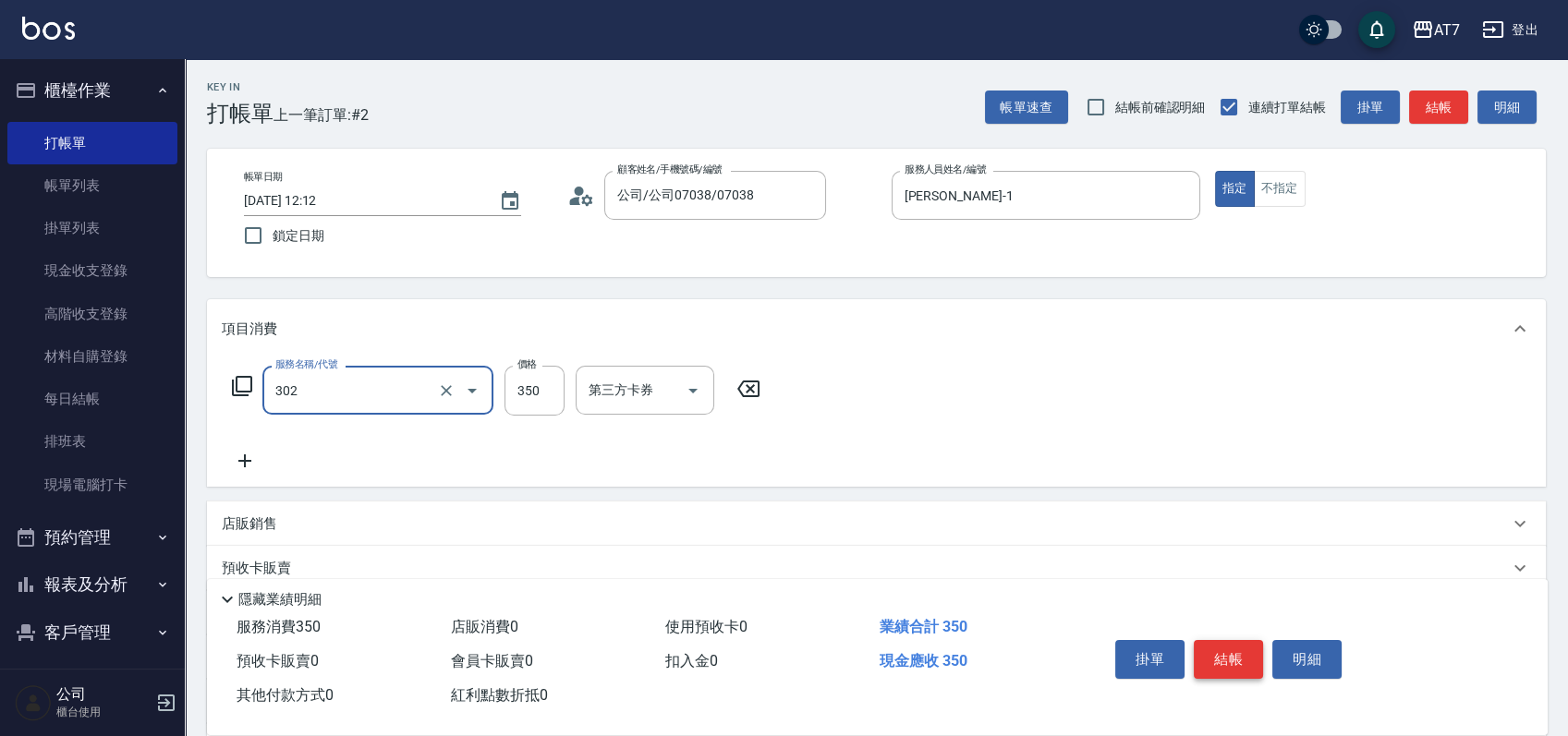
type input "剪髮(302)"
drag, startPoint x: 1238, startPoint y: 647, endPoint x: 1260, endPoint y: 669, distance: 31.1
click at [1244, 656] on button "結帳" at bounding box center [1228, 659] width 69 height 39
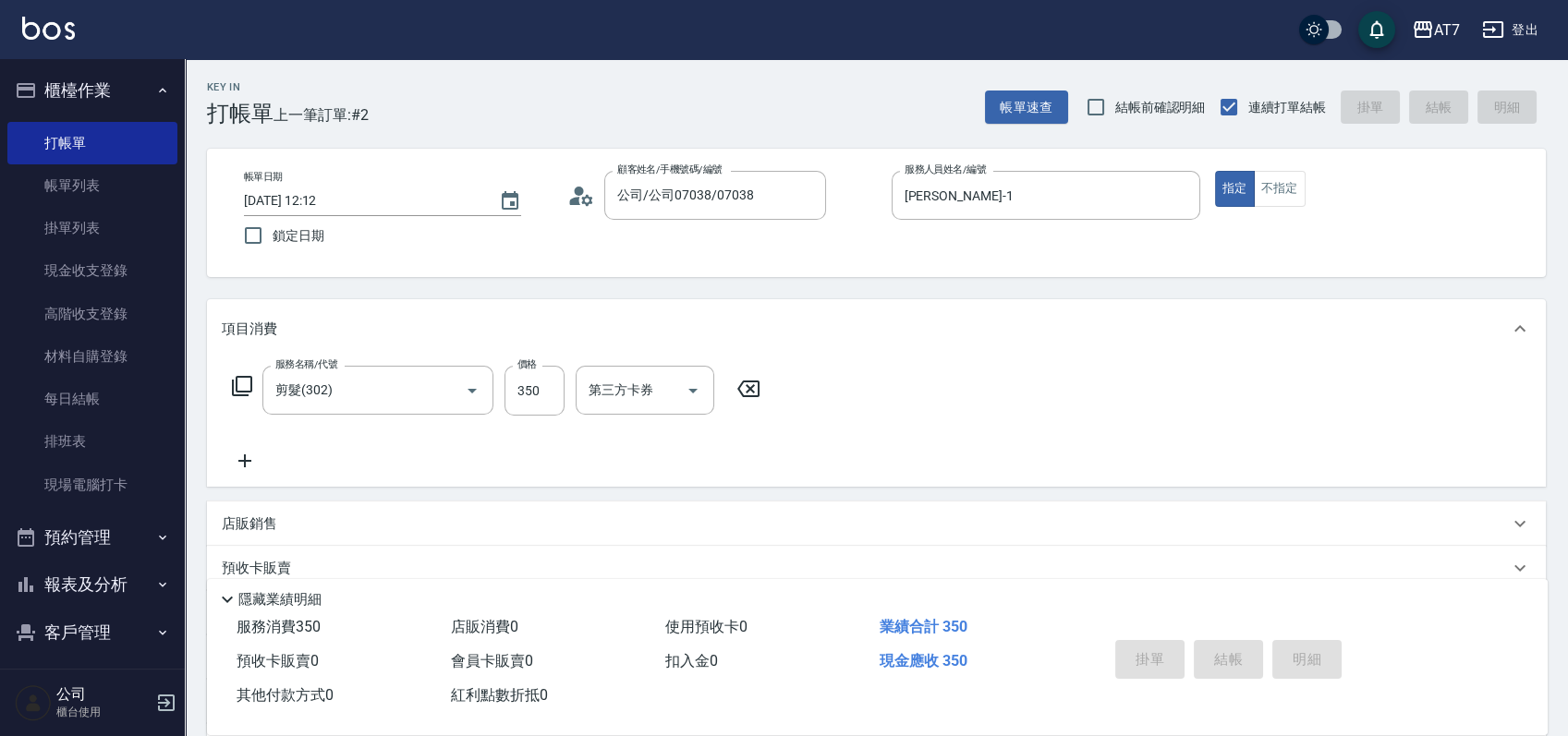
type input "[DATE] 12:34"
type input "0"
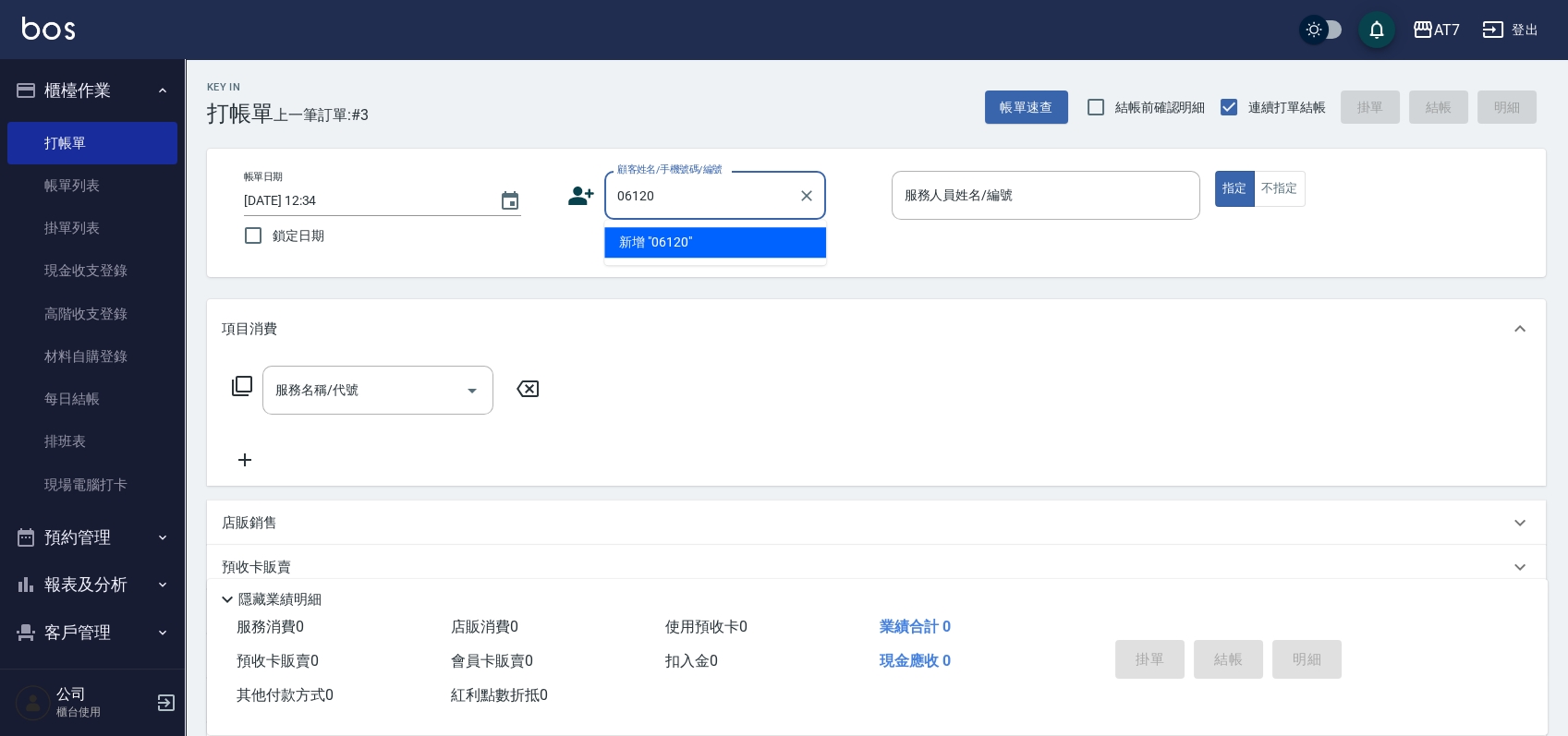
type input "06120"
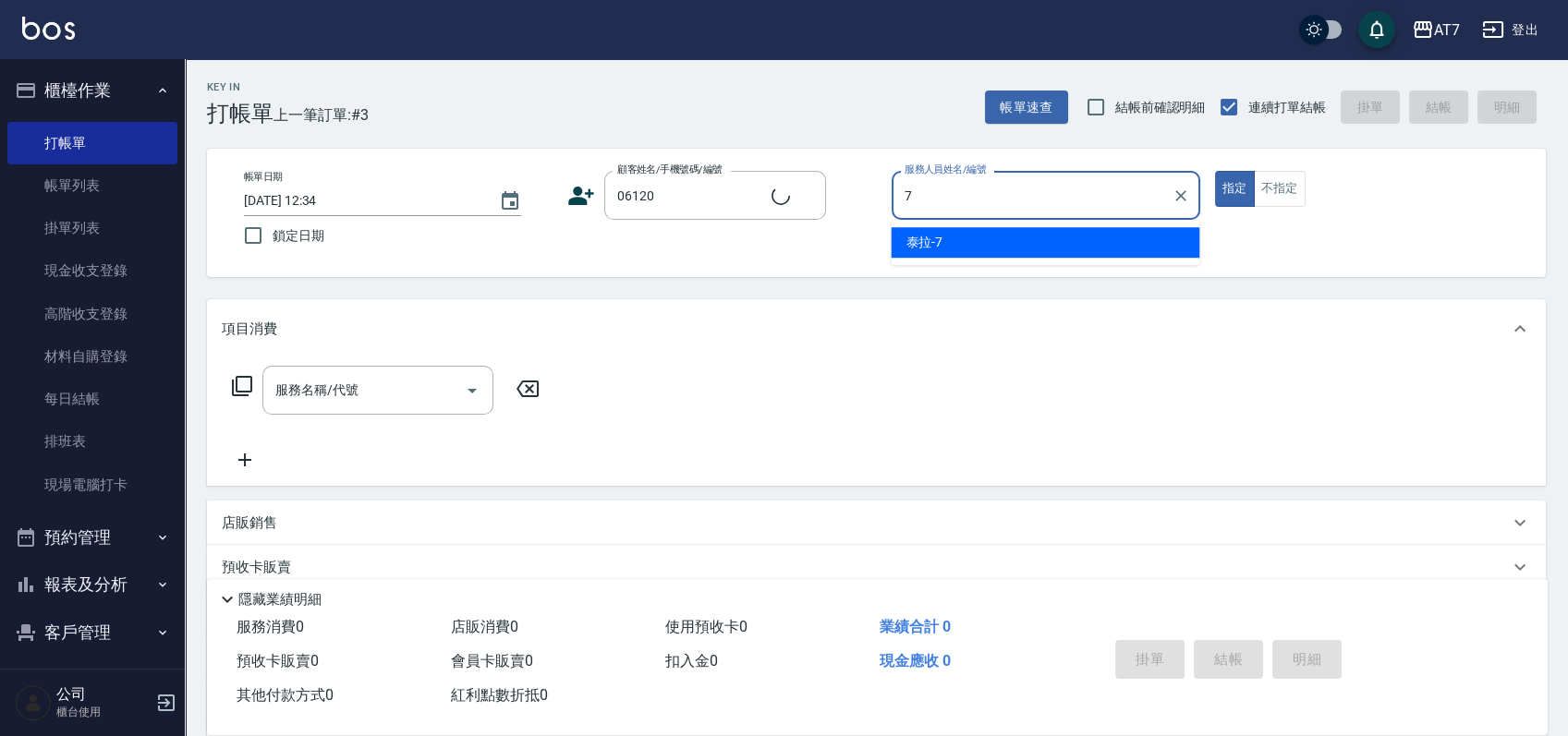
type input "7"
type input "公司單/06120-1/06120"
type input "[PERSON_NAME]-7"
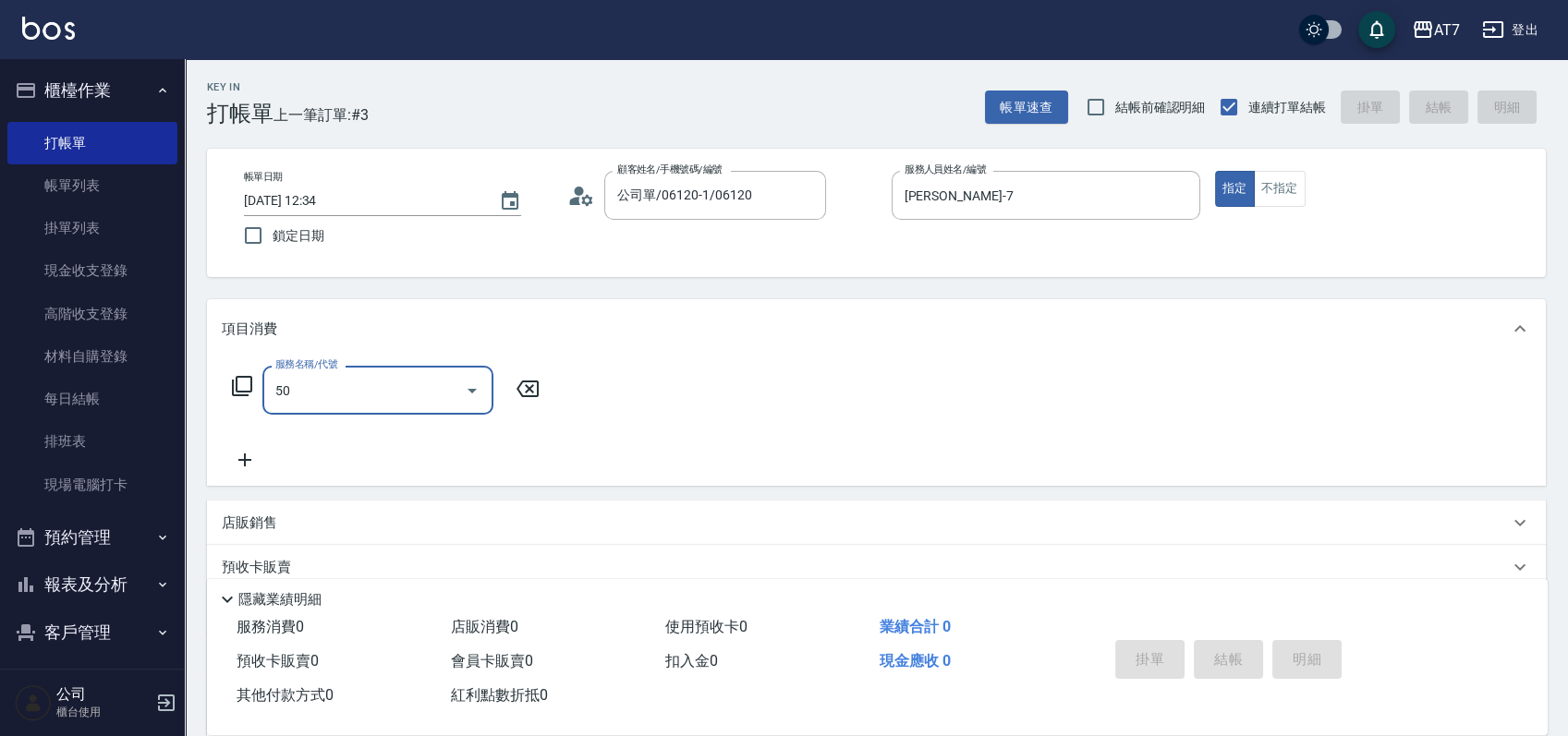
type input "501"
type input "30"
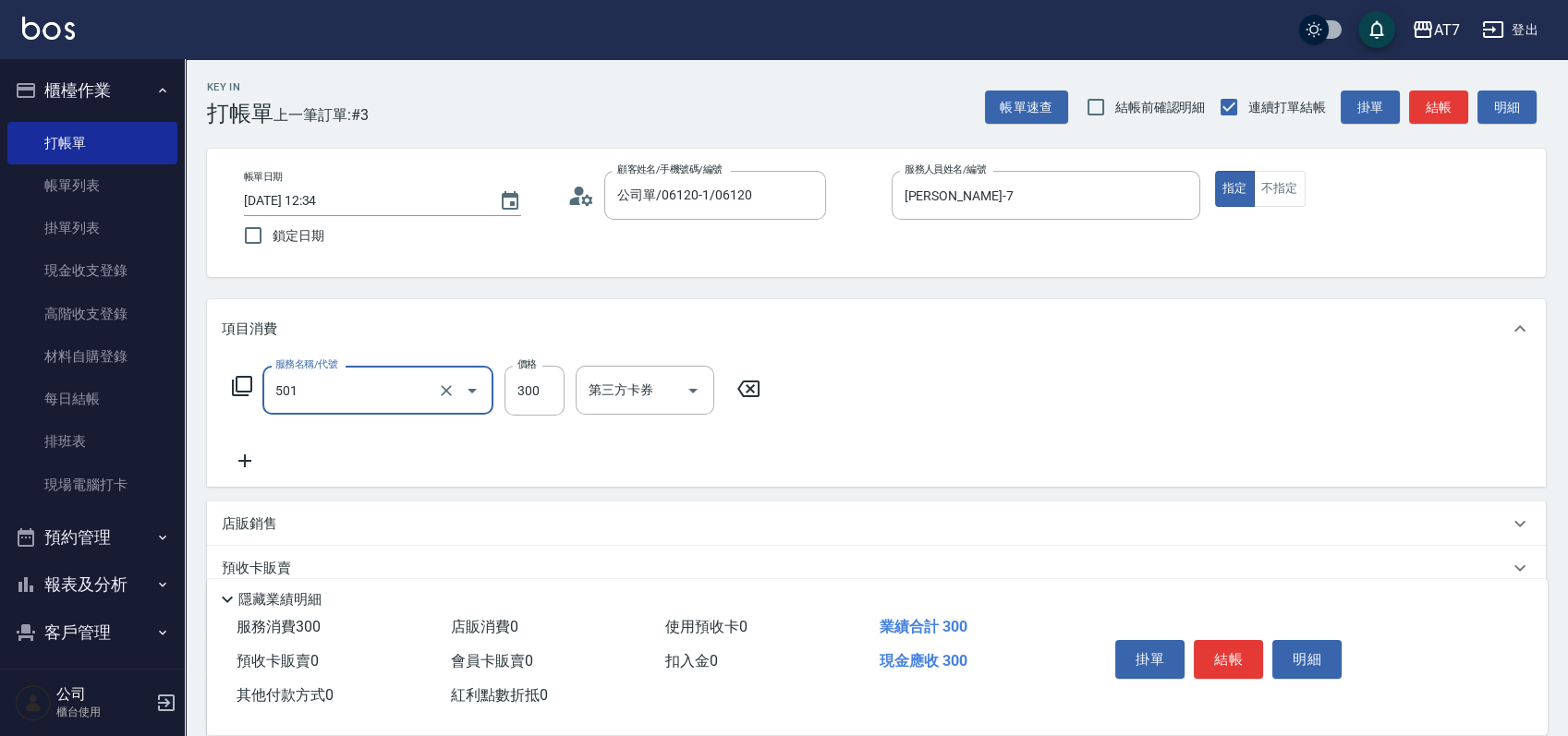
type input "洗髮(互助)(501)"
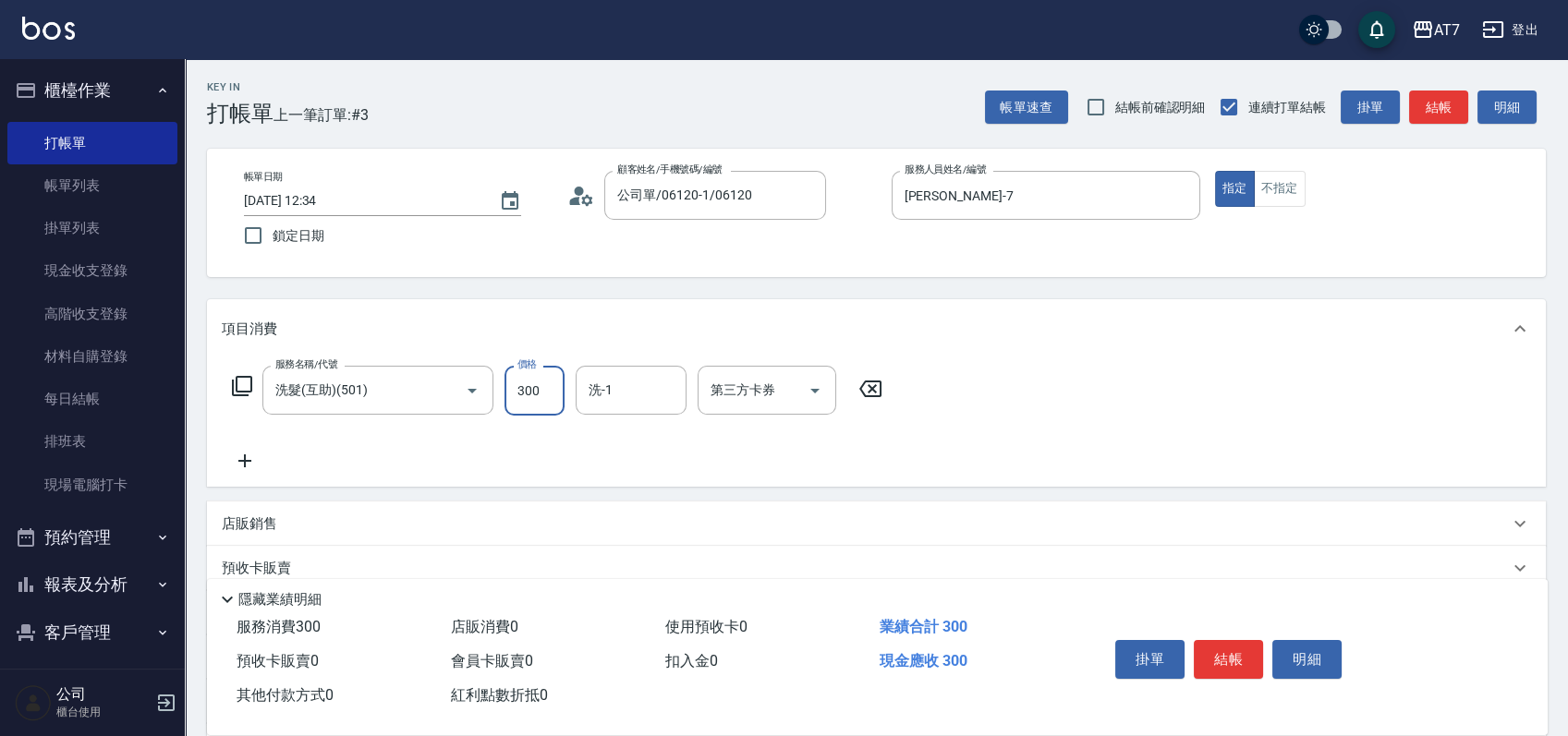
type input "0"
type input "25"
type input "20"
type input "250"
type input "Ruby-42"
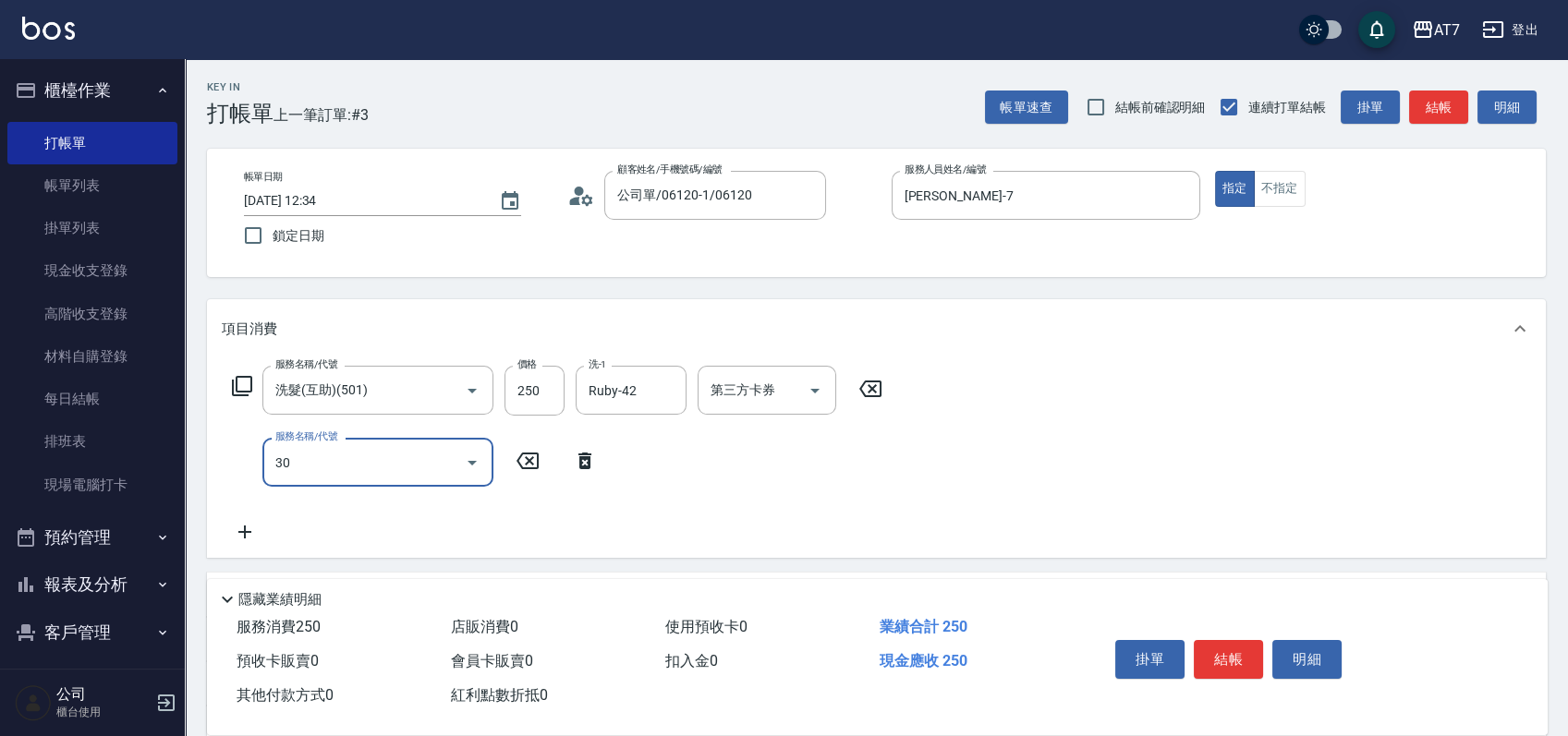
type input "302"
type input "60"
type input "剪髮(302)"
click at [1253, 668] on button "結帳" at bounding box center [1228, 659] width 69 height 39
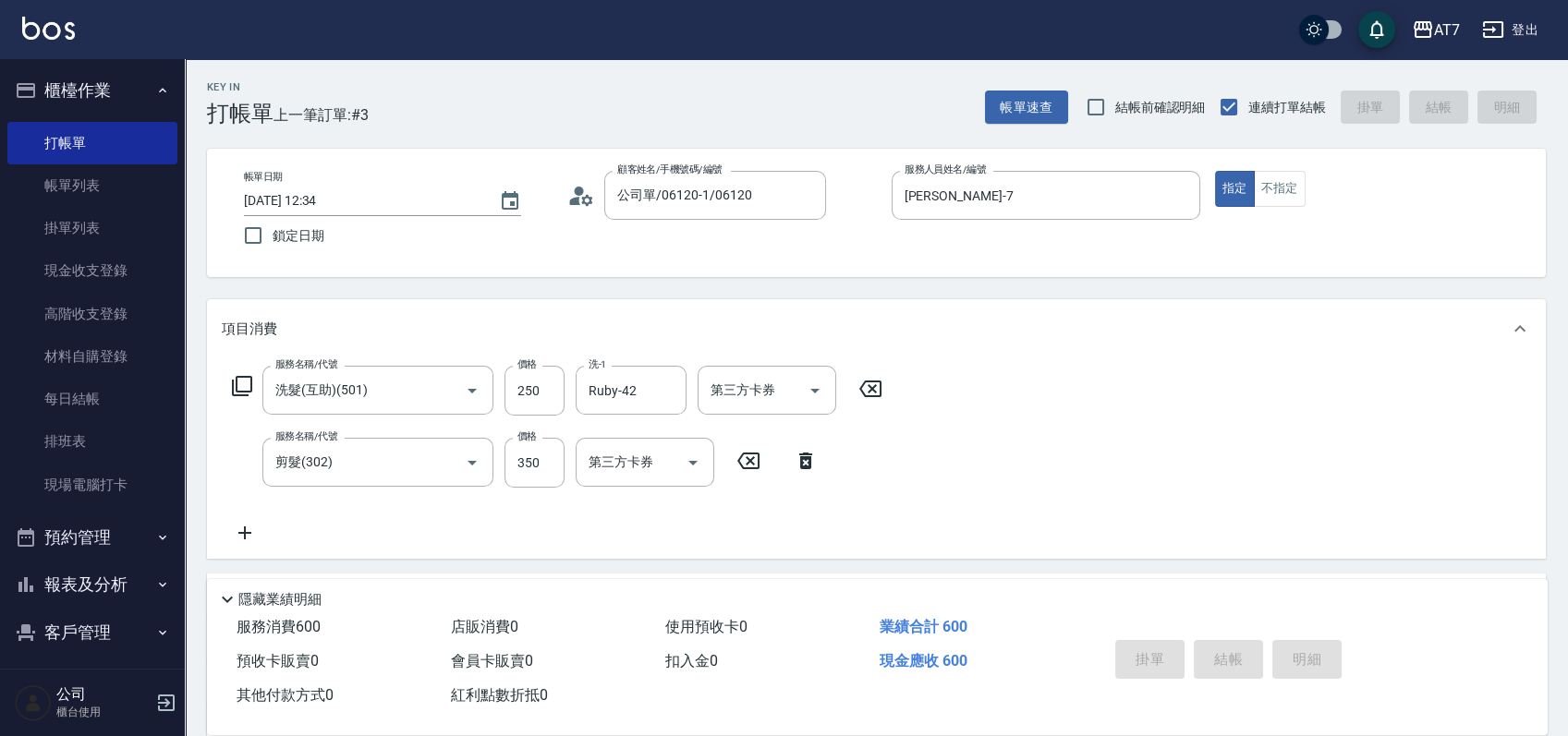
type input "[DATE] 12:35"
type input "0"
